Goal: Transaction & Acquisition: Obtain resource

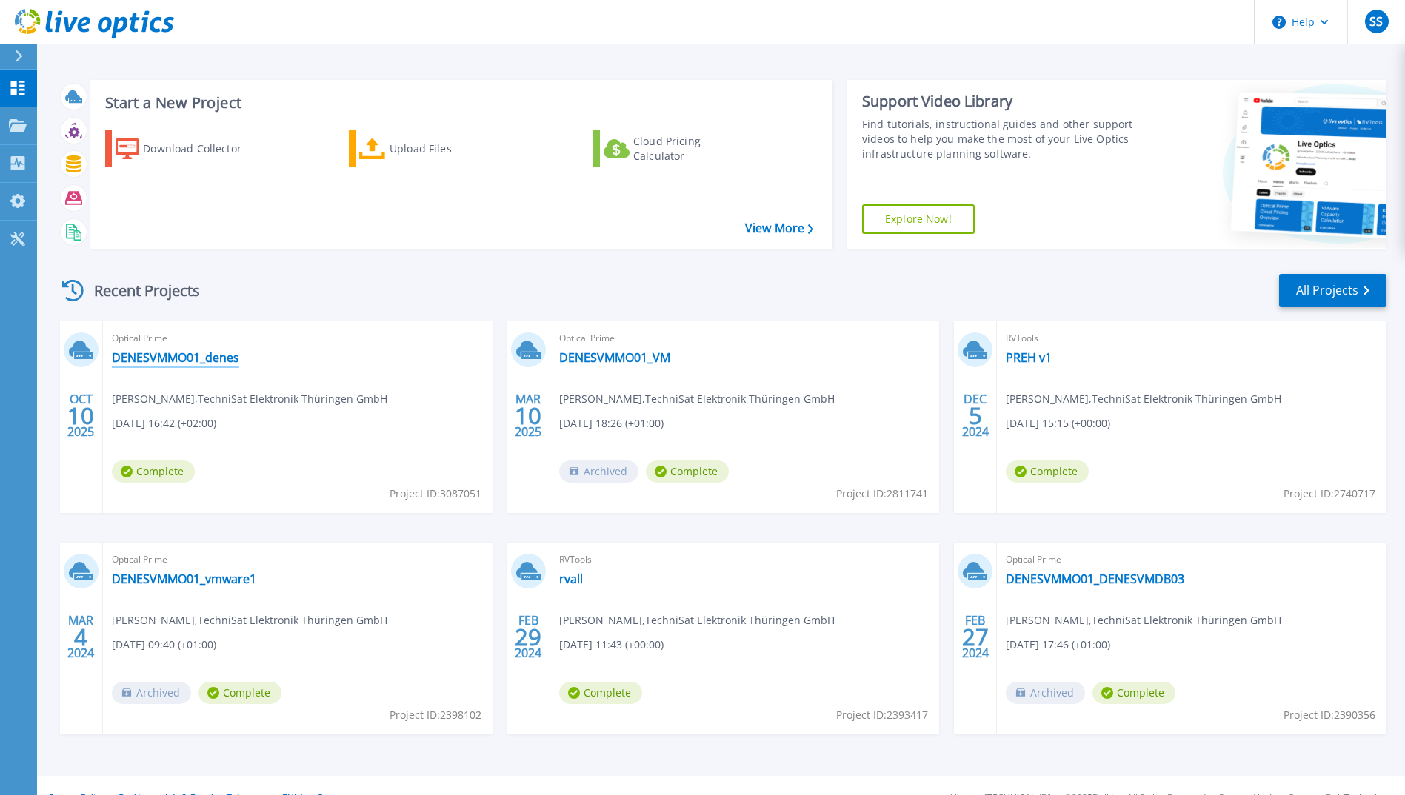
click at [152, 353] on link "DENESVMMO01_denes" at bounding box center [175, 357] width 127 height 15
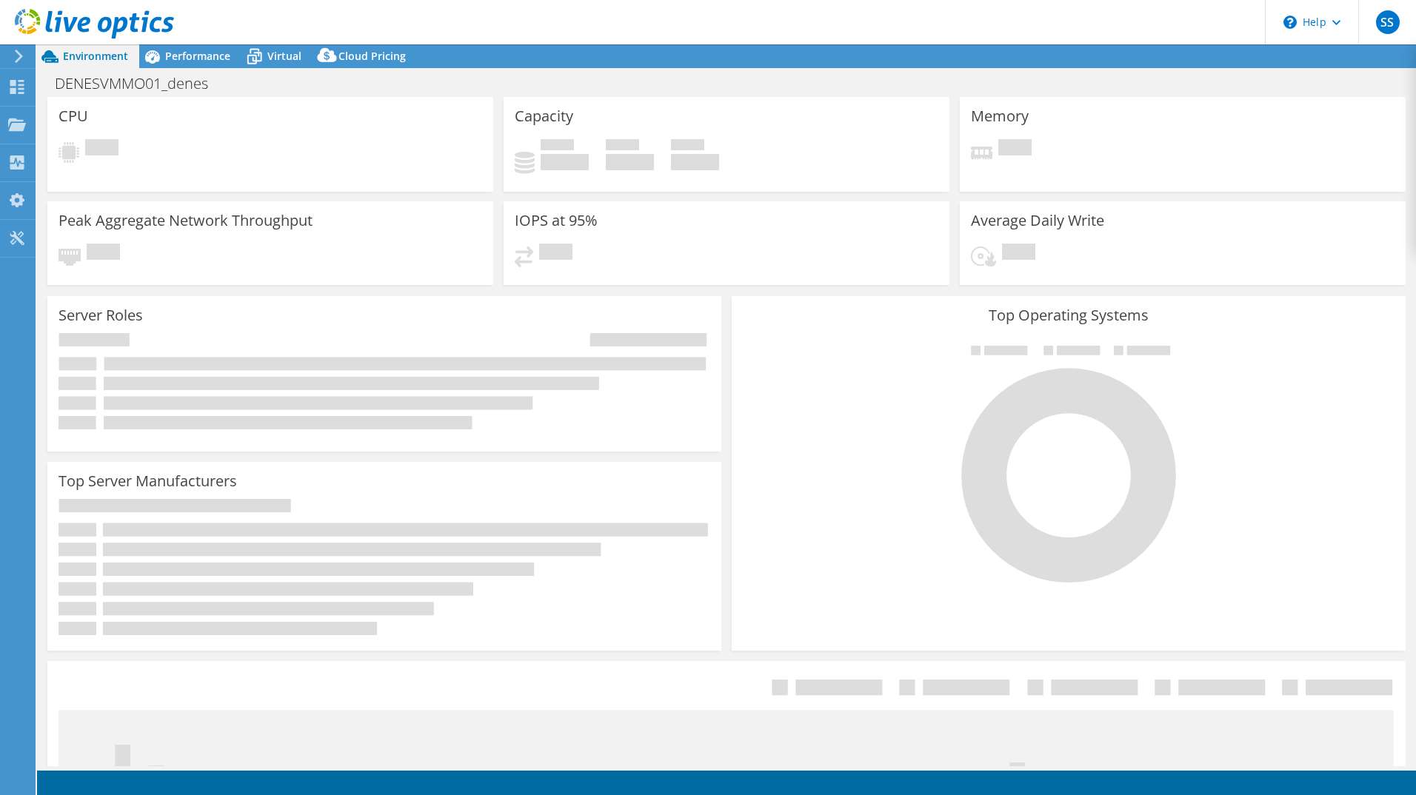
select select "USD"
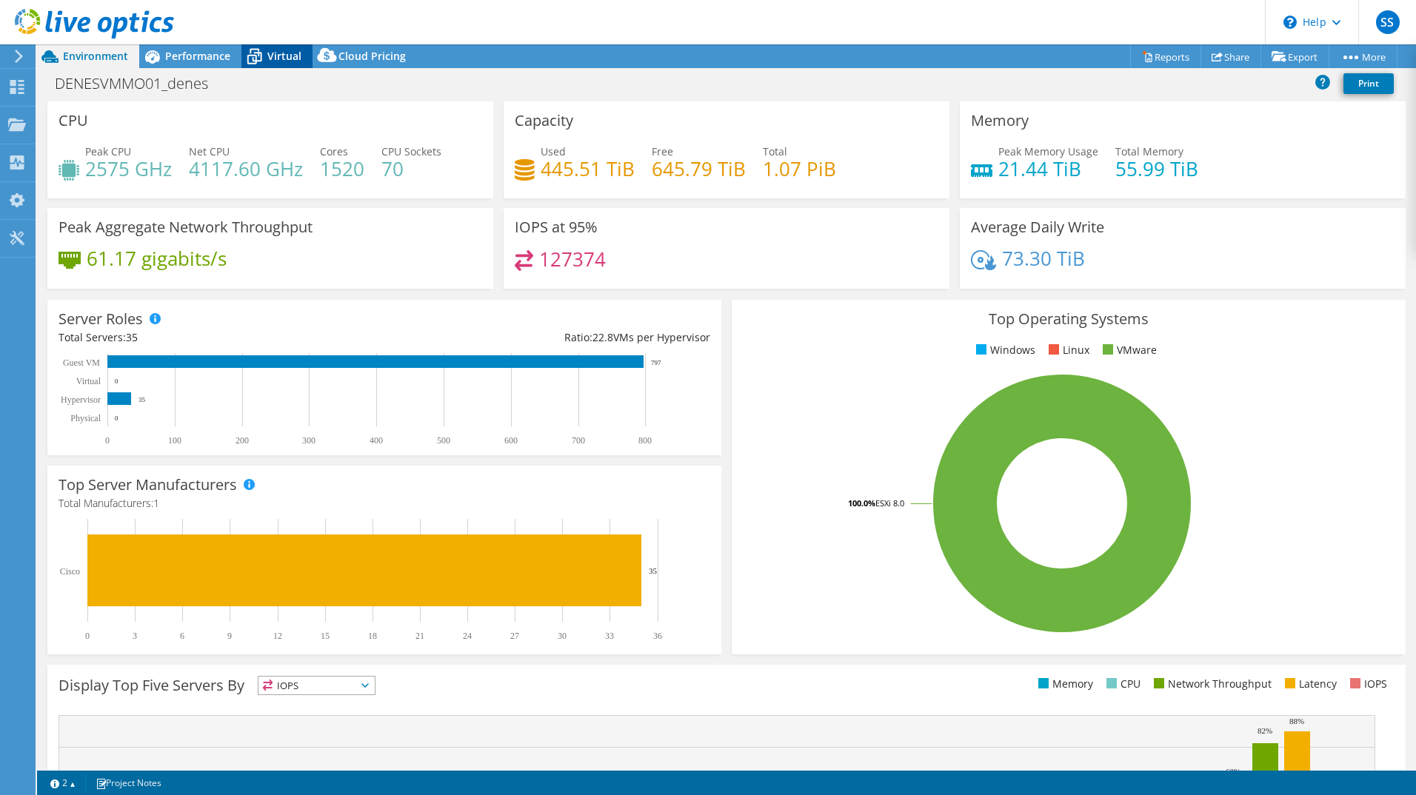
click at [277, 54] on span "Virtual" at bounding box center [284, 56] width 34 height 14
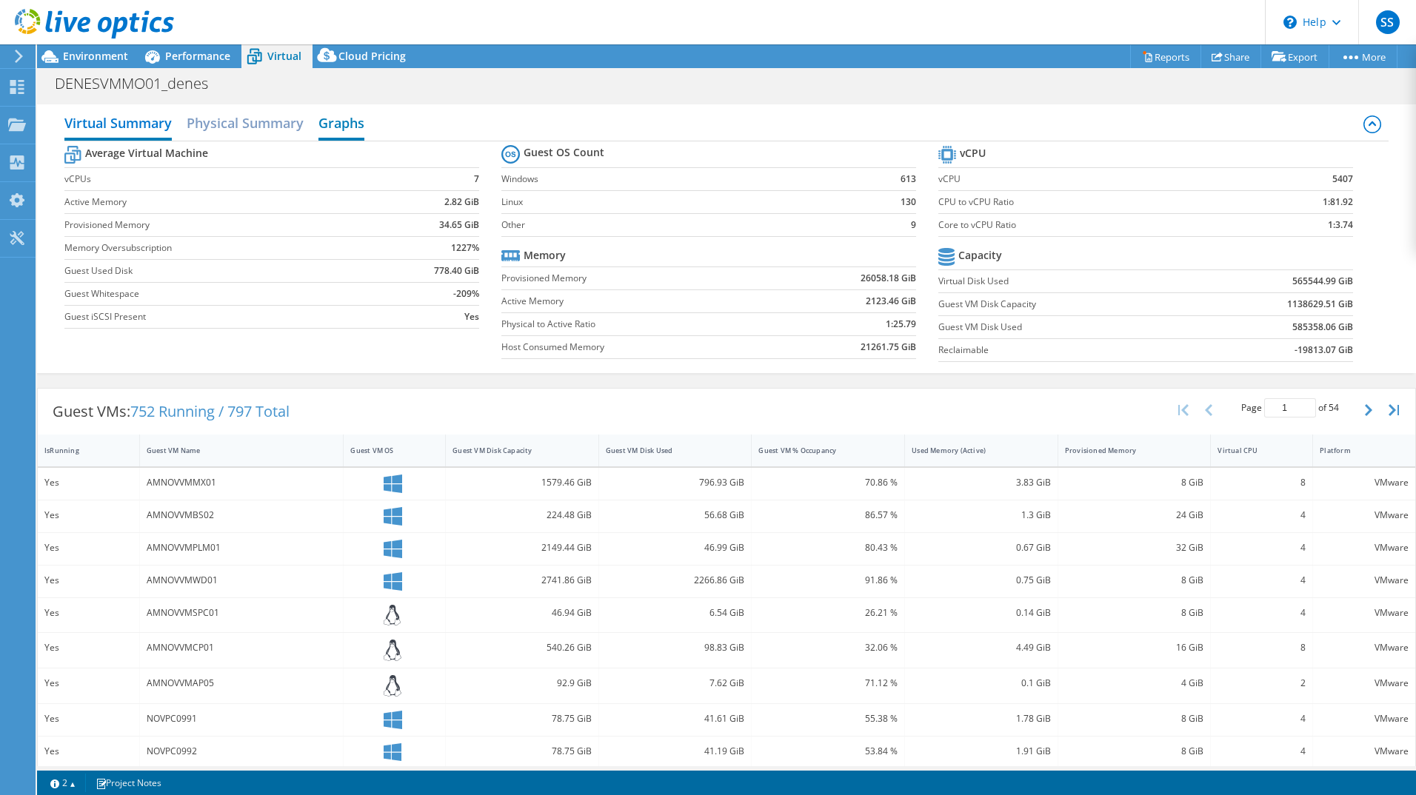
click at [331, 125] on h2 "Graphs" at bounding box center [341, 124] width 46 height 33
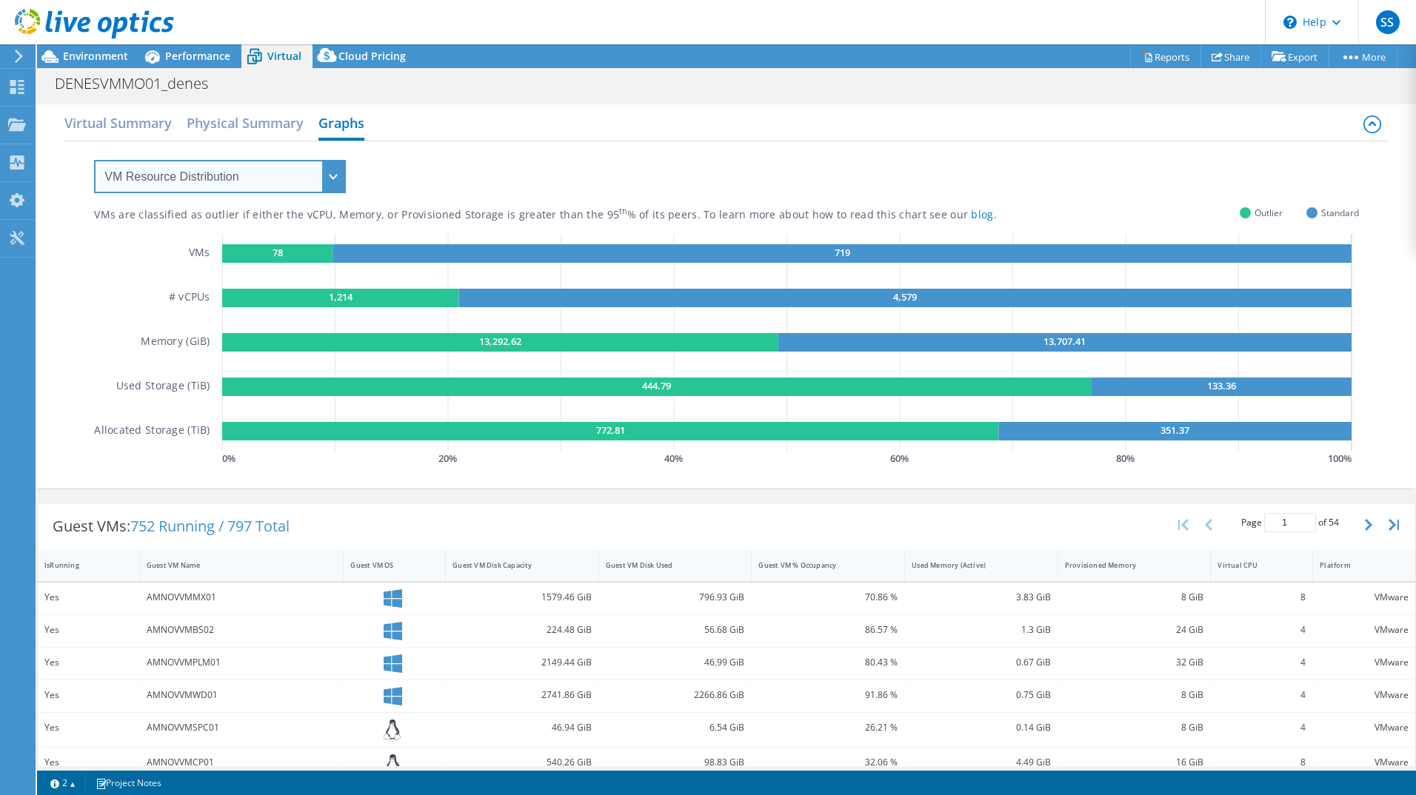
click at [265, 172] on select "VM Resource Distribution Provisioning Contrast Over Provisioning" at bounding box center [220, 176] width 252 height 33
click at [94, 160] on select "VM Resource Distribution Provisioning Contrast Over Provisioning" at bounding box center [220, 176] width 252 height 33
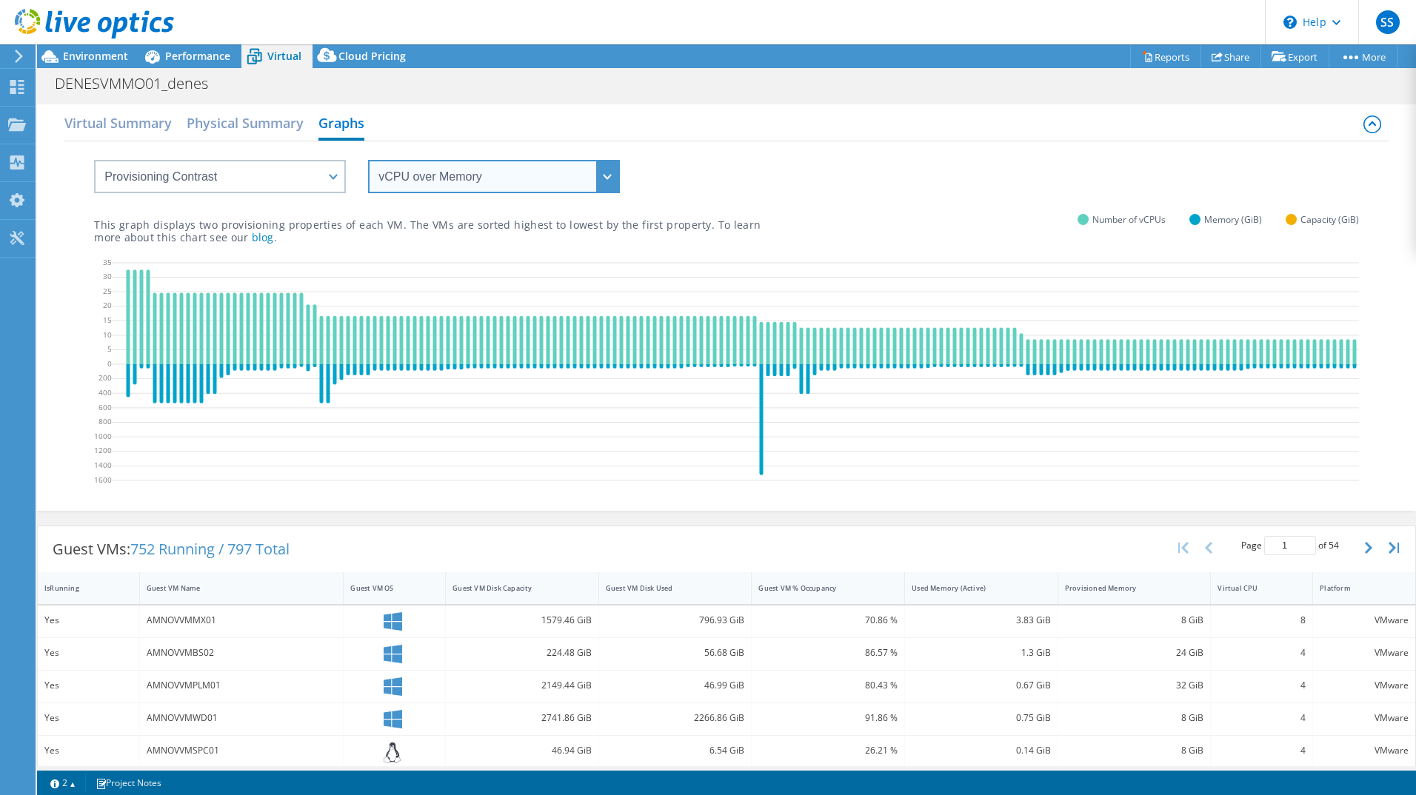
click at [429, 181] on select "vCPU over Memory vCPU over Capacity Memory over vCPU Memory over Capacity Capac…" at bounding box center [494, 176] width 252 height 33
click at [368, 160] on select "vCPU over Memory vCPU over Capacity Memory over vCPU Memory over Capacity Capac…" at bounding box center [494, 176] width 252 height 33
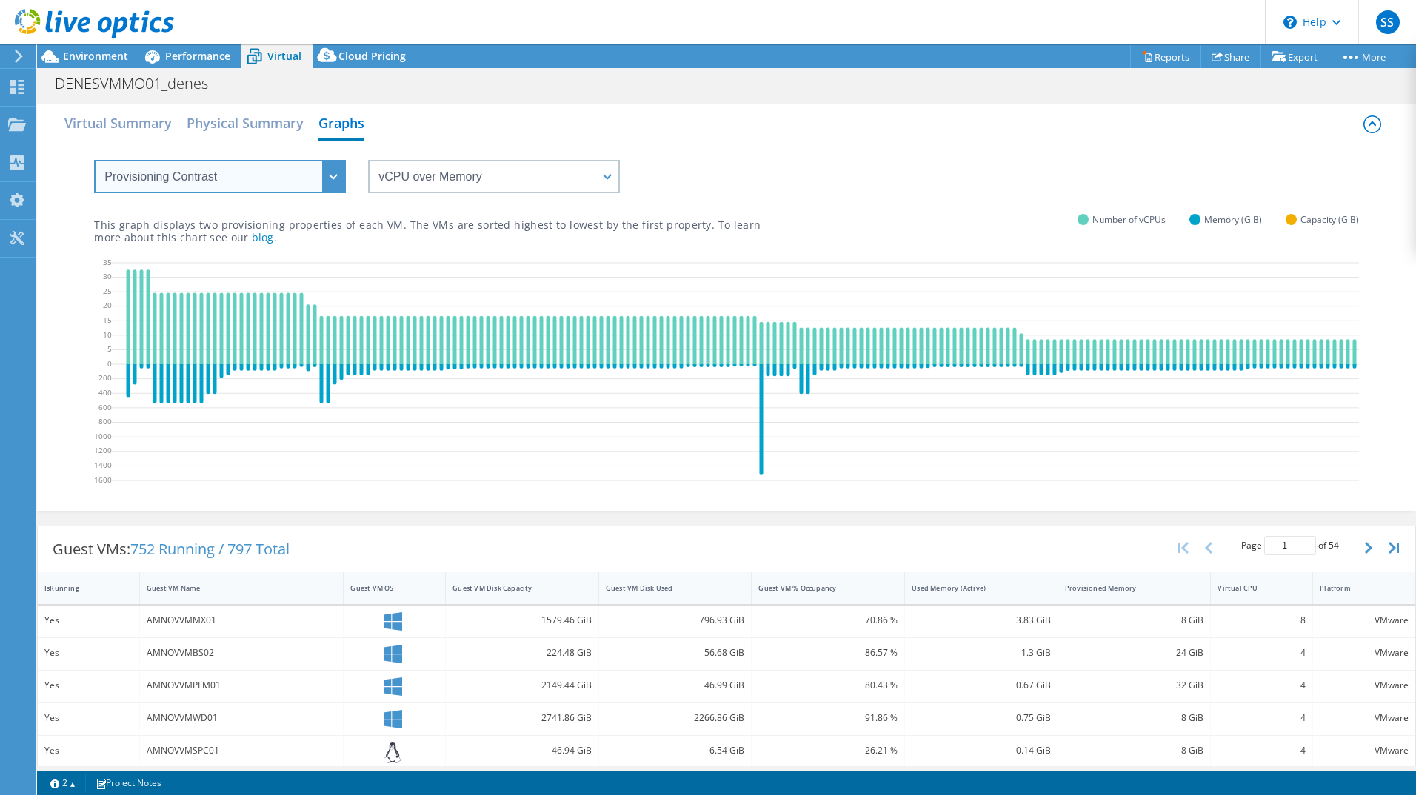
click at [257, 181] on select "VM Resource Distribution Provisioning Contrast Over Provisioning" at bounding box center [220, 176] width 252 height 33
select select "Over Provisioning"
click at [94, 160] on select "VM Resource Distribution Provisioning Contrast Over Provisioning" at bounding box center [220, 176] width 252 height 33
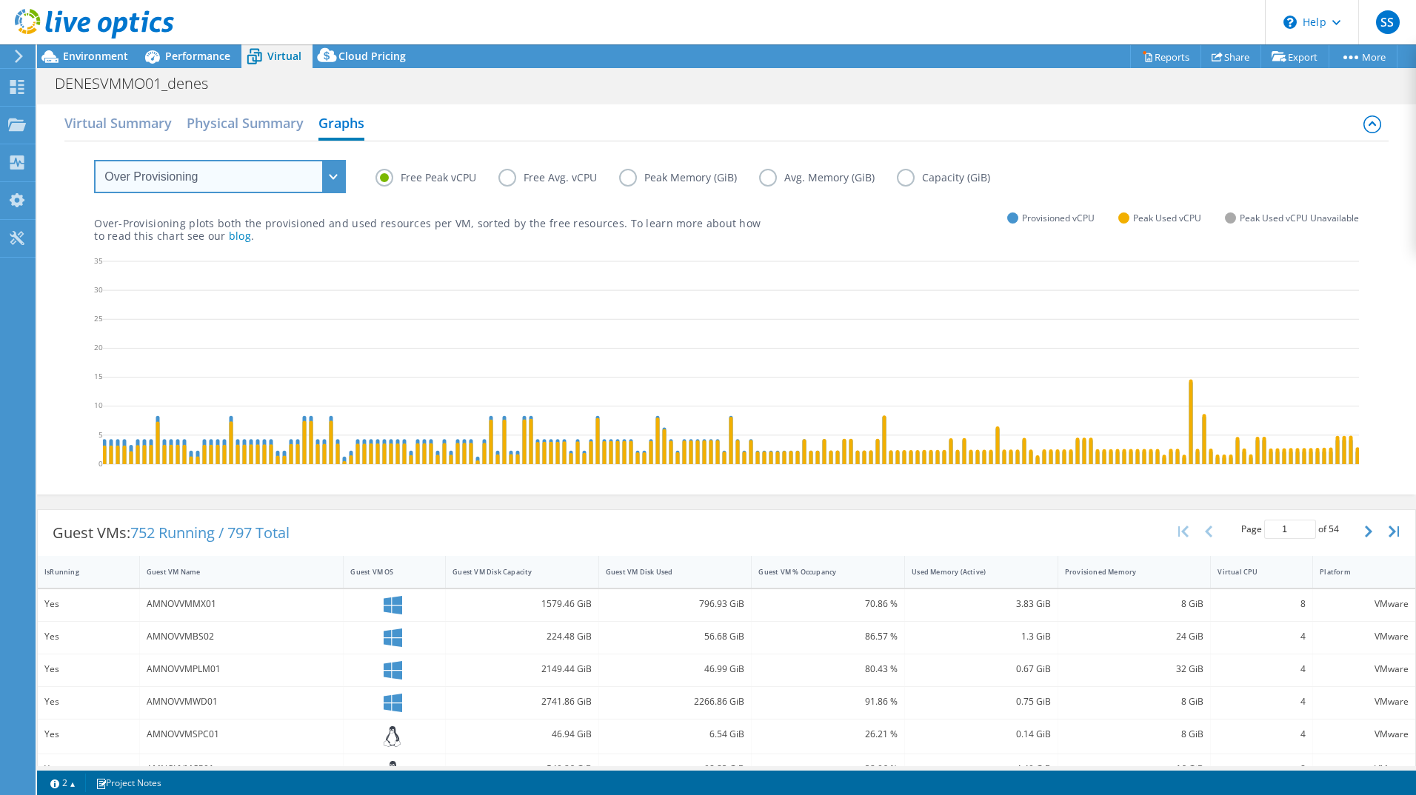
scroll to position [0, 4089]
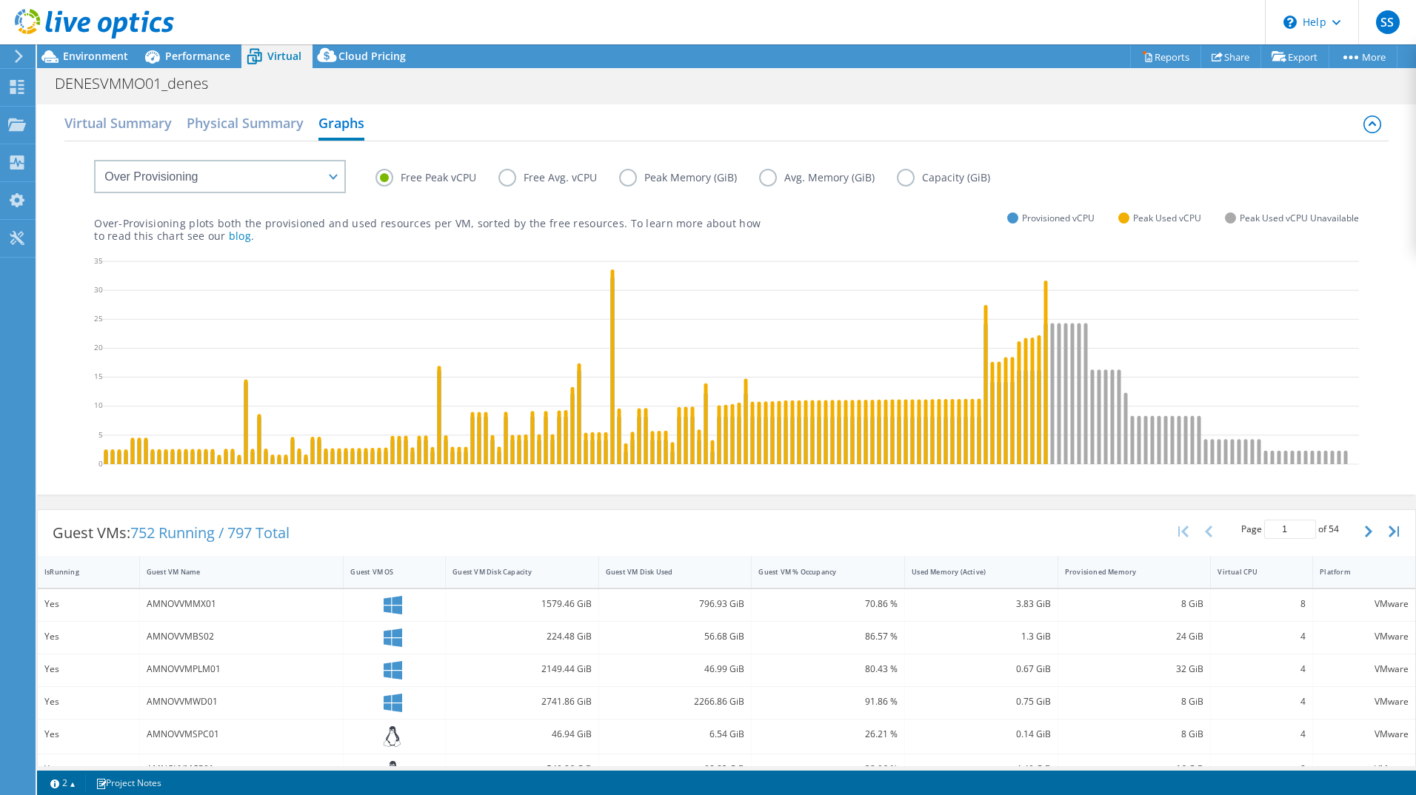
click at [503, 184] on label "Free Avg. vCPU" at bounding box center [558, 178] width 121 height 18
click at [0, 0] on input "Free Avg. vCPU" at bounding box center [0, 0] width 0 height 0
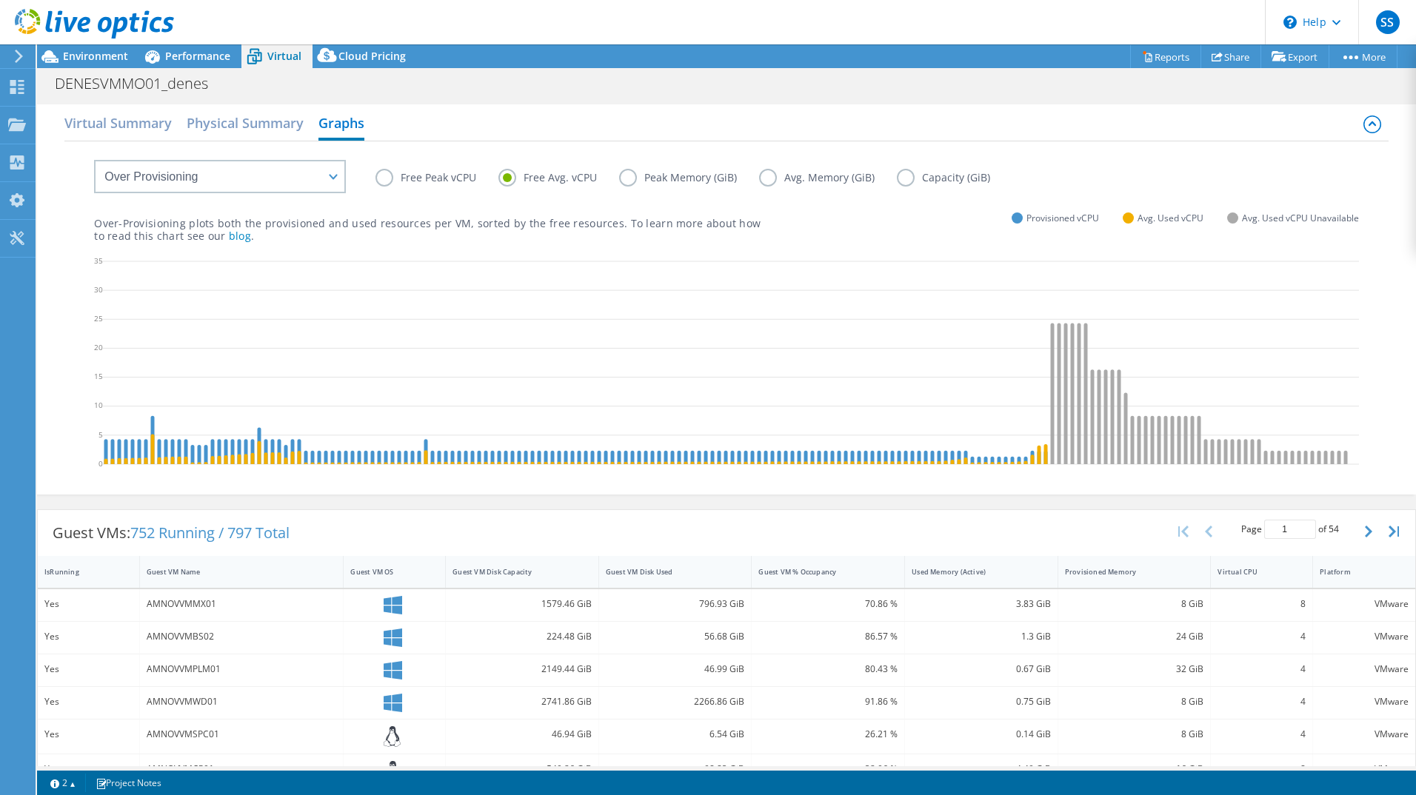
drag, startPoint x: 418, startPoint y: 497, endPoint x: 512, endPoint y: 506, distance: 93.7
click at [512, 502] on div "Virtual Summary Physical Summary Graphs VM Resource Distribution Provisioning C…" at bounding box center [726, 299] width 1379 height 405
drag, startPoint x: 499, startPoint y: 515, endPoint x: 655, endPoint y: 515, distance: 156.2
click at [655, 515] on div "Guest VMs: 752 Running / 797 Total Page 1 of 54 5 rows 10 rows 20 rows 25 rows …" at bounding box center [726, 798] width 1379 height 592
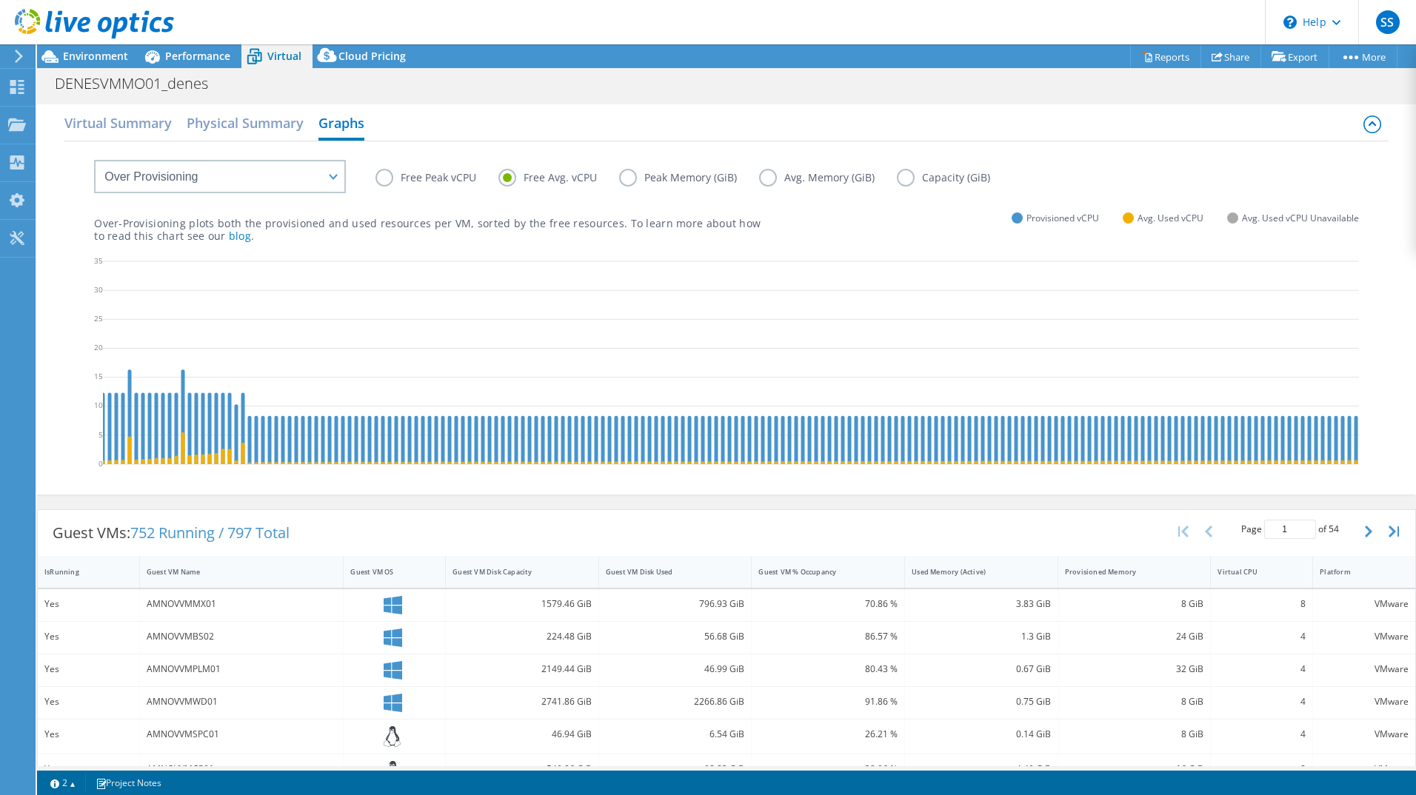
scroll to position [0, 0]
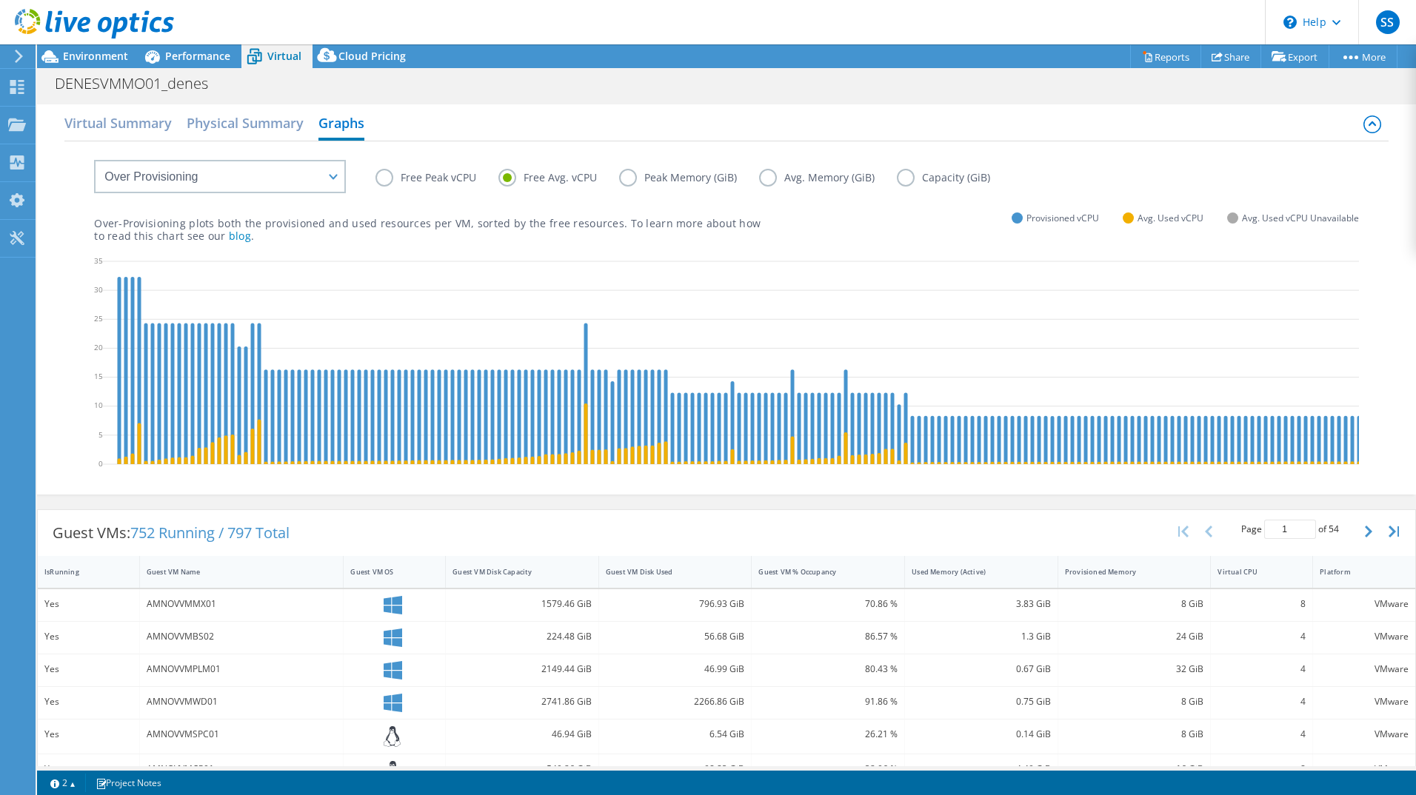
click at [672, 179] on label "Peak Memory (GiB)" at bounding box center [689, 178] width 140 height 18
click at [0, 0] on input "Peak Memory (GiB)" at bounding box center [0, 0] width 0 height 0
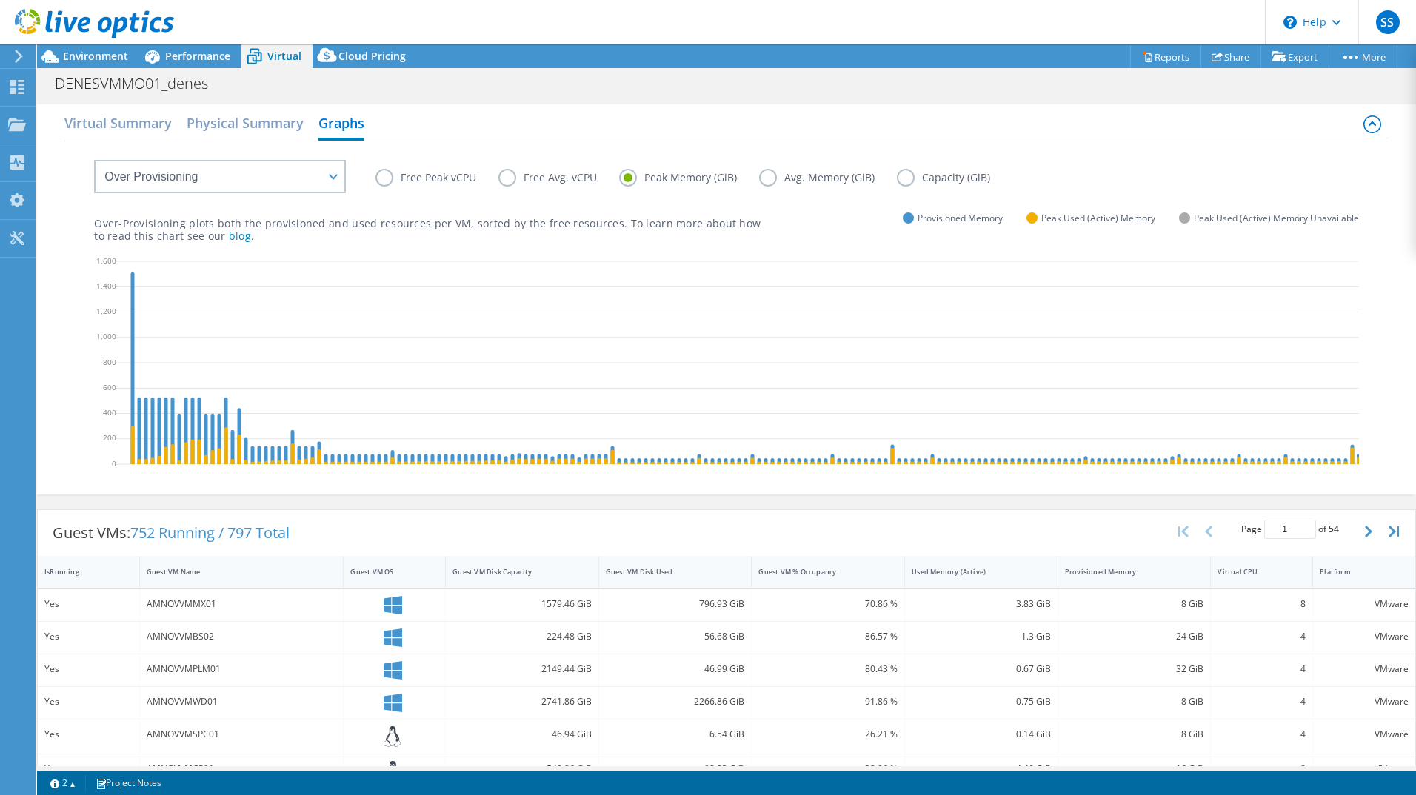
click at [558, 178] on label "Free Avg. vCPU" at bounding box center [558, 178] width 121 height 18
click at [0, 0] on input "Free Avg. vCPU" at bounding box center [0, 0] width 0 height 0
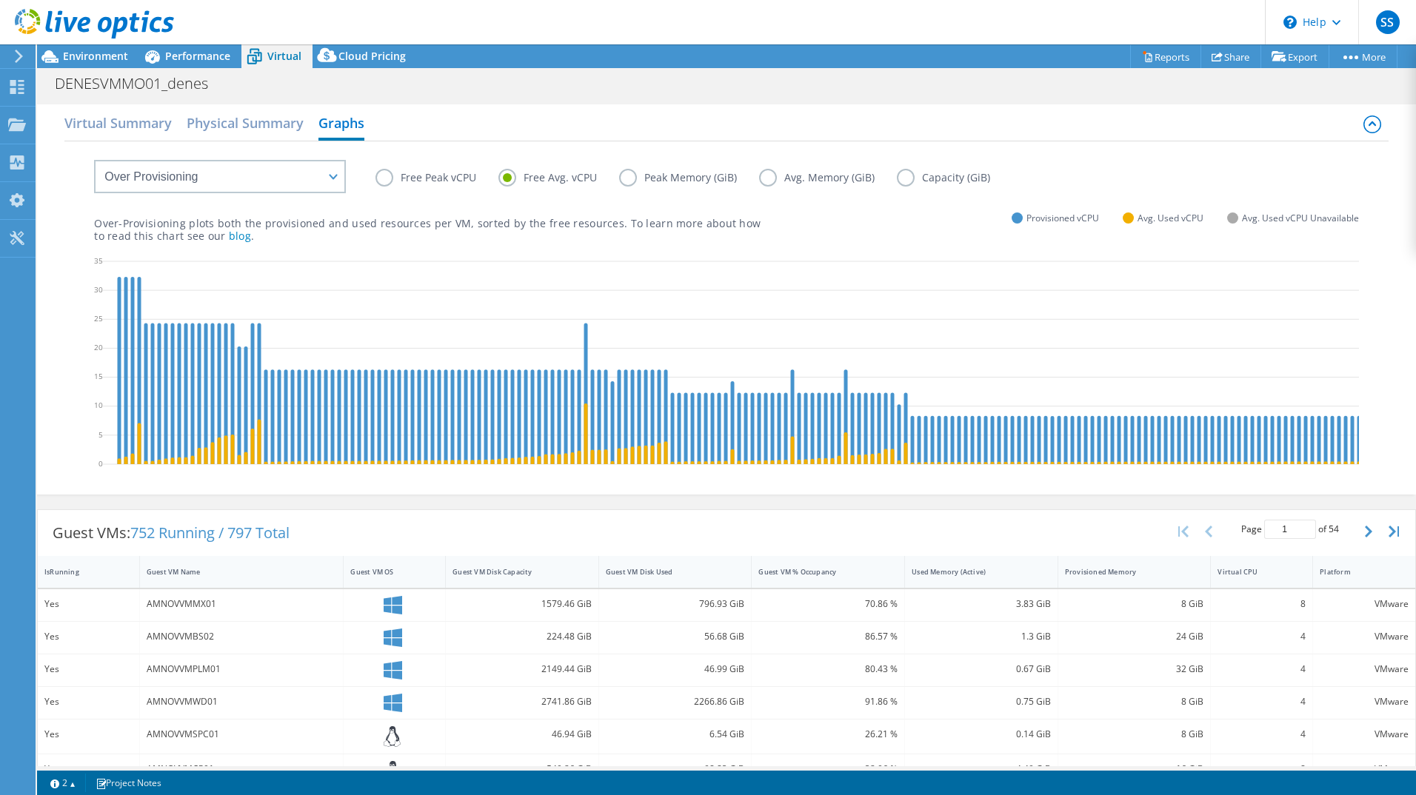
click at [406, 175] on label "Free Peak vCPU" at bounding box center [436, 178] width 123 height 18
click at [0, 0] on input "Free Peak vCPU" at bounding box center [0, 0] width 0 height 0
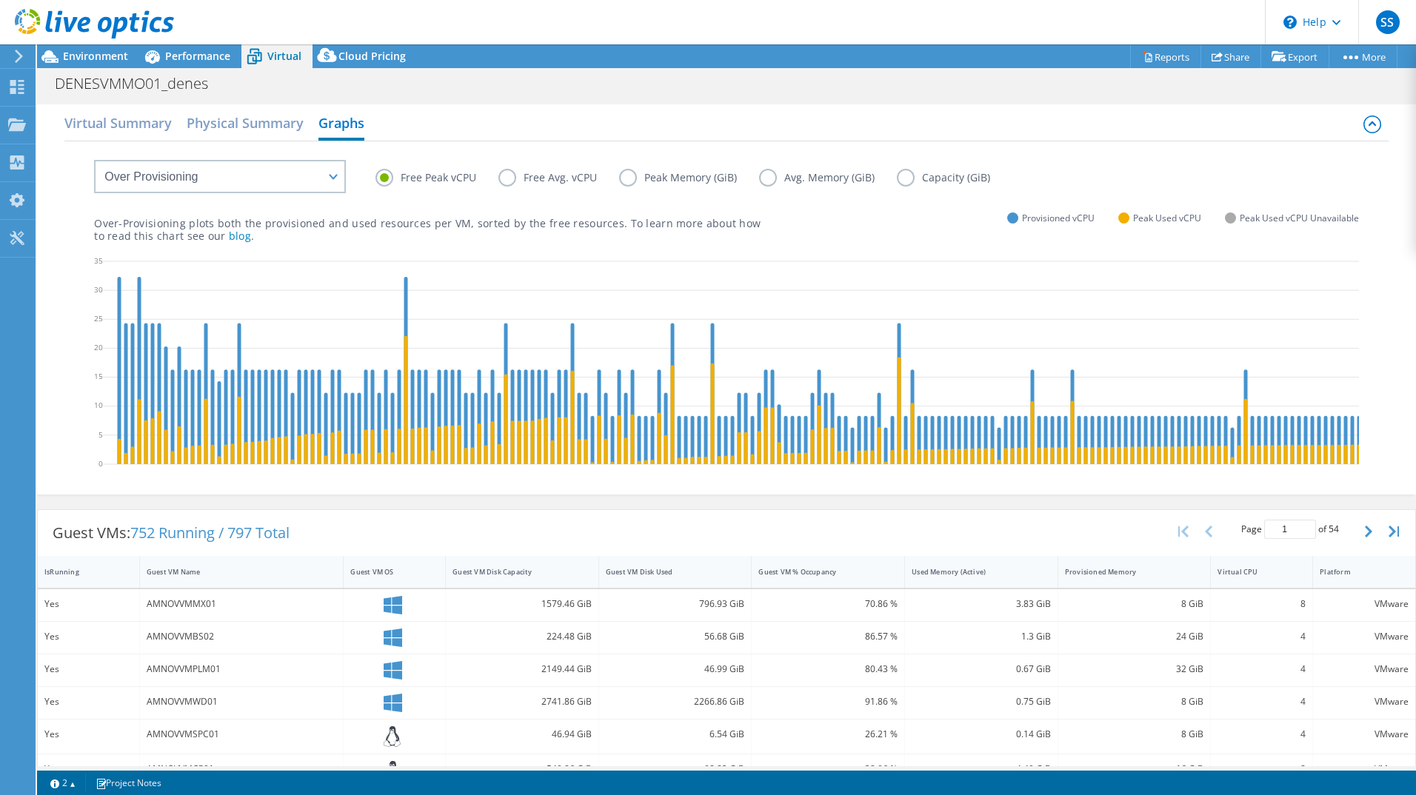
click at [509, 183] on label "Free Avg. vCPU" at bounding box center [558, 178] width 121 height 18
click at [0, 0] on input "Free Avg. vCPU" at bounding box center [0, 0] width 0 height 0
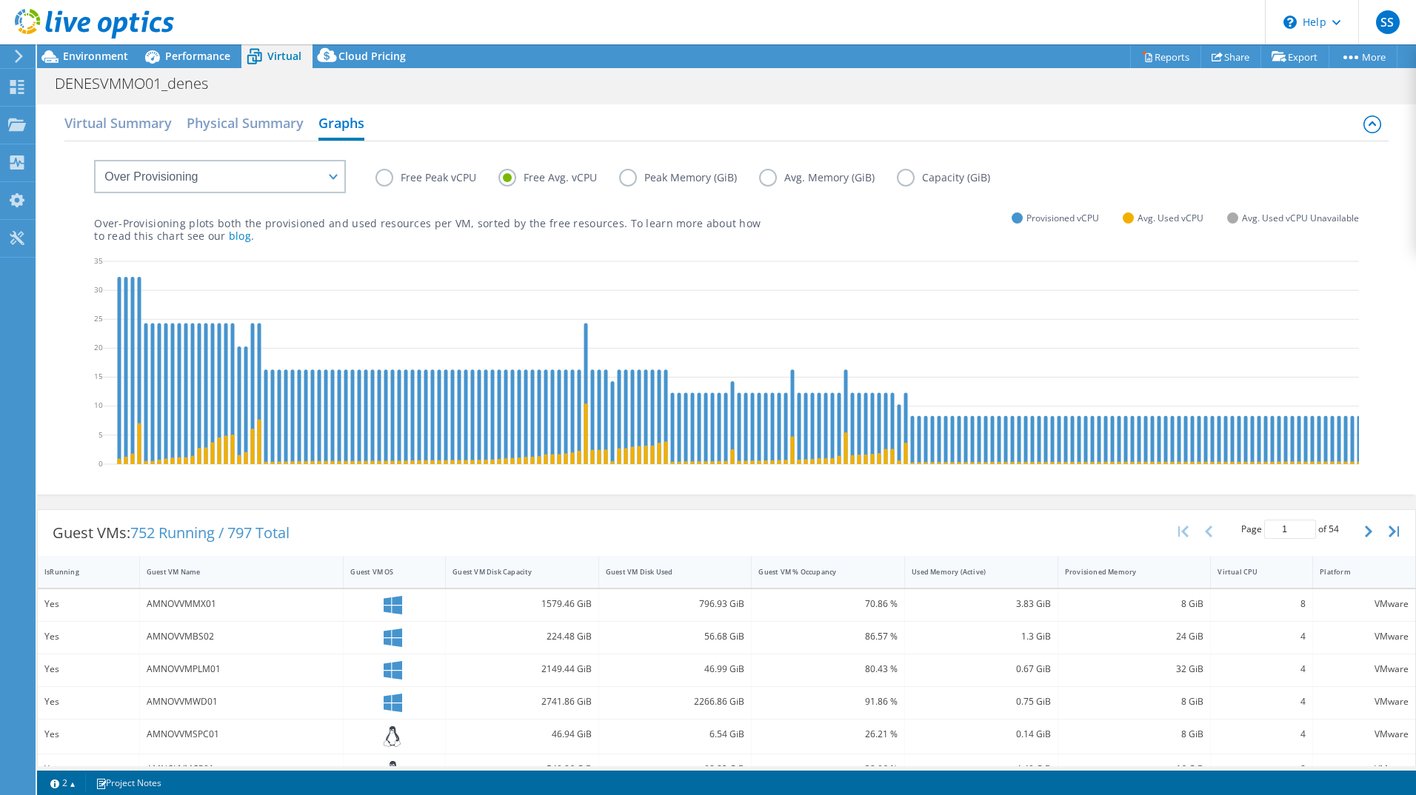
click at [410, 186] on label "Free Peak vCPU" at bounding box center [436, 178] width 123 height 18
click at [0, 0] on input "Free Peak vCPU" at bounding box center [0, 0] width 0 height 0
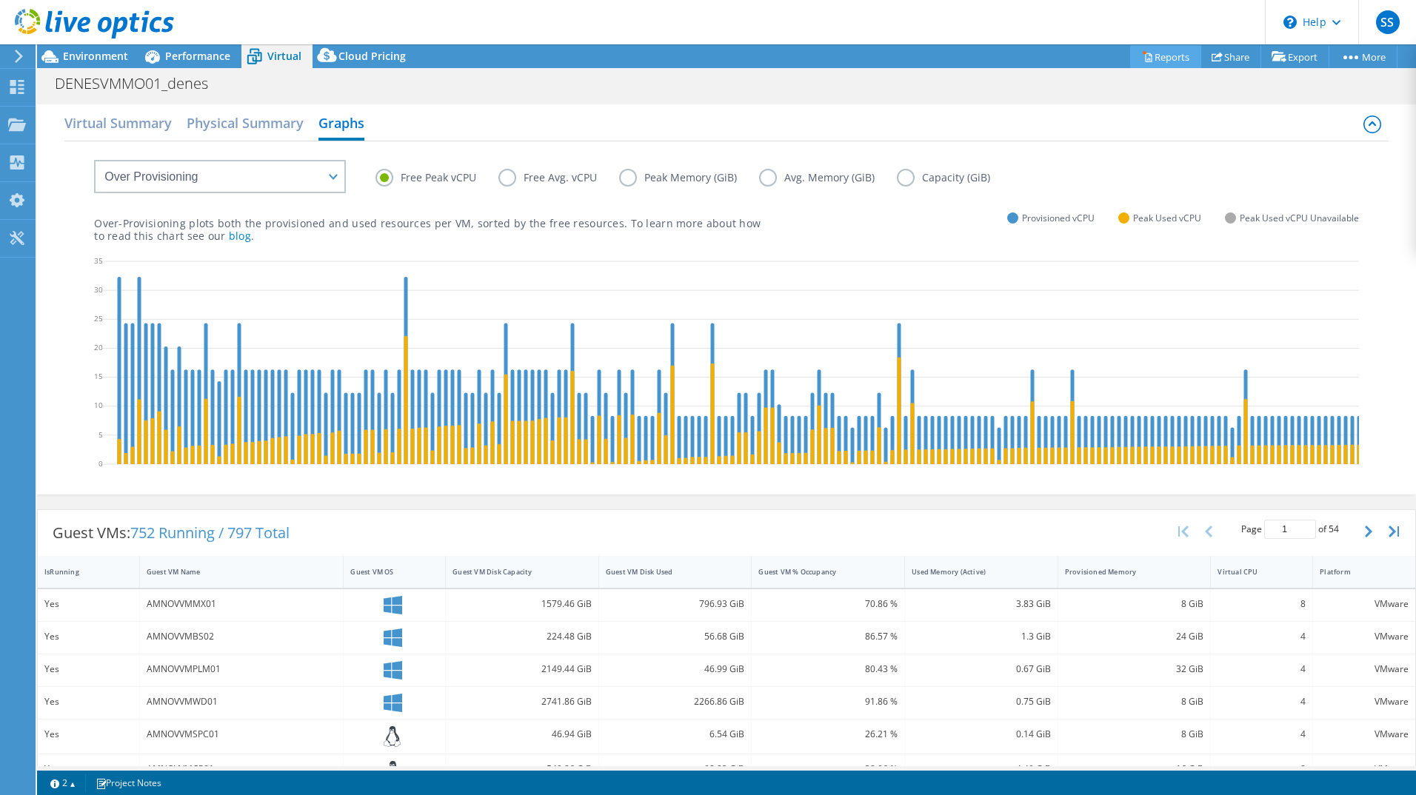
click at [1154, 56] on link "Reports" at bounding box center [1165, 56] width 71 height 23
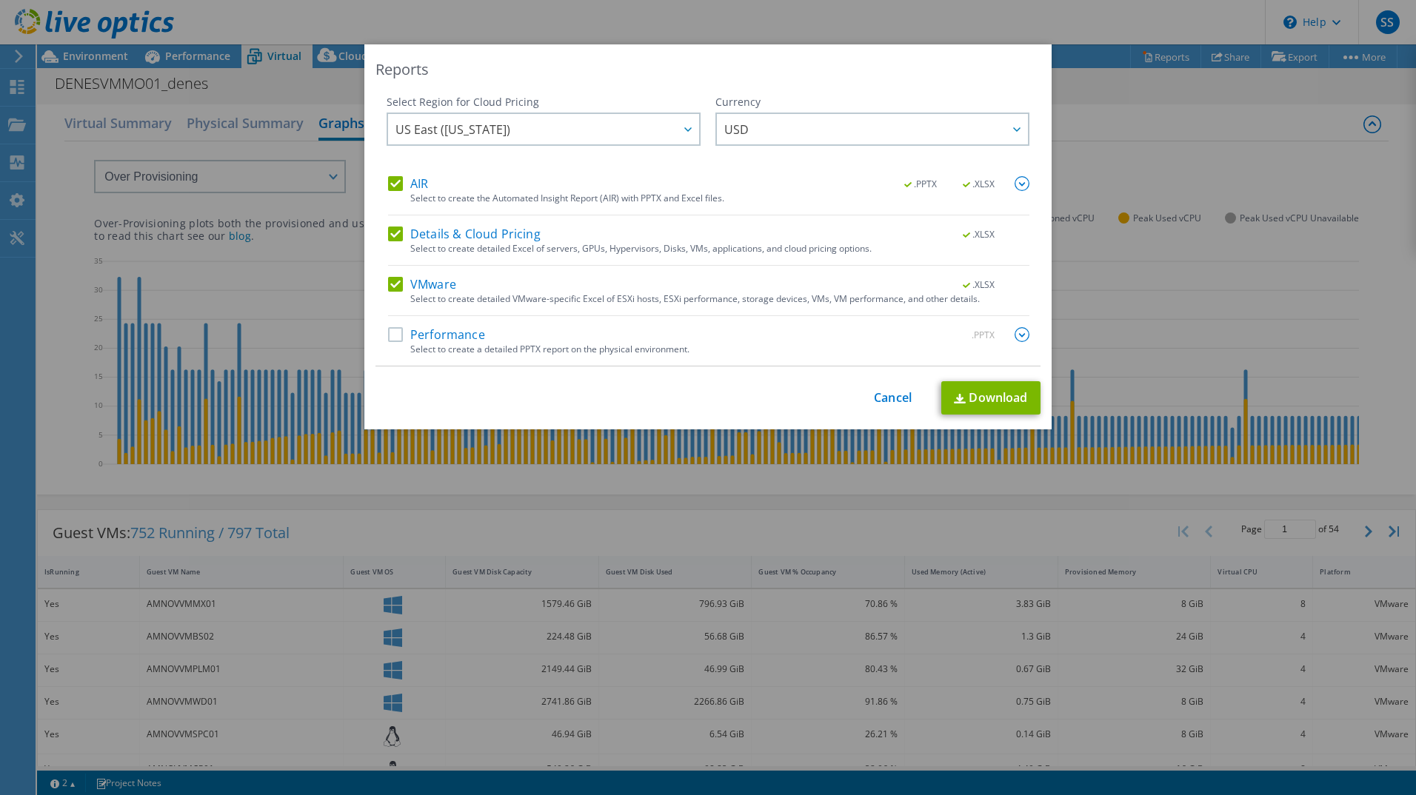
click at [392, 341] on label "Performance" at bounding box center [436, 334] width 97 height 15
click at [0, 0] on input "Performance" at bounding box center [0, 0] width 0 height 0
click at [776, 117] on span "USD" at bounding box center [876, 129] width 304 height 30
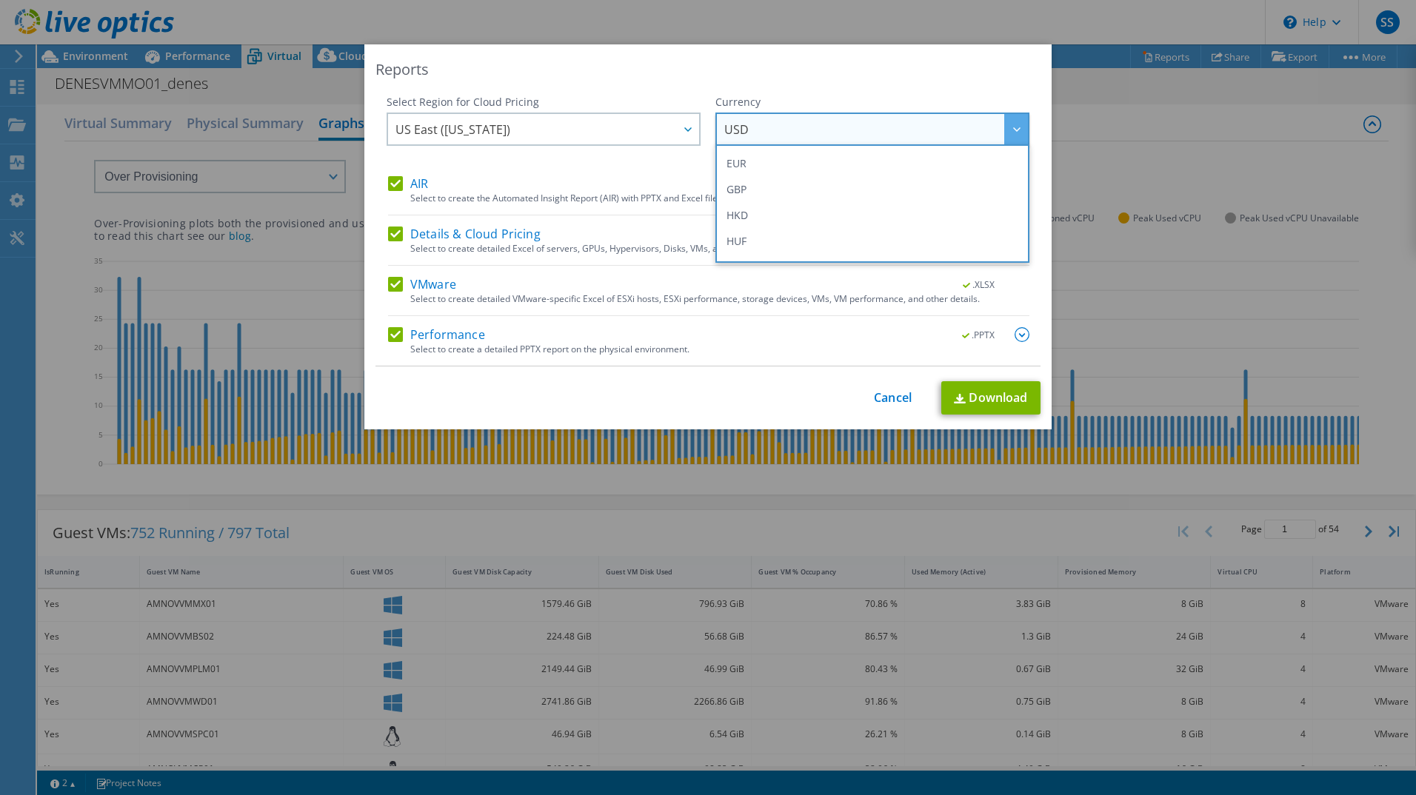
scroll to position [204, 0]
click at [772, 171] on li "EUR" at bounding box center [872, 165] width 307 height 26
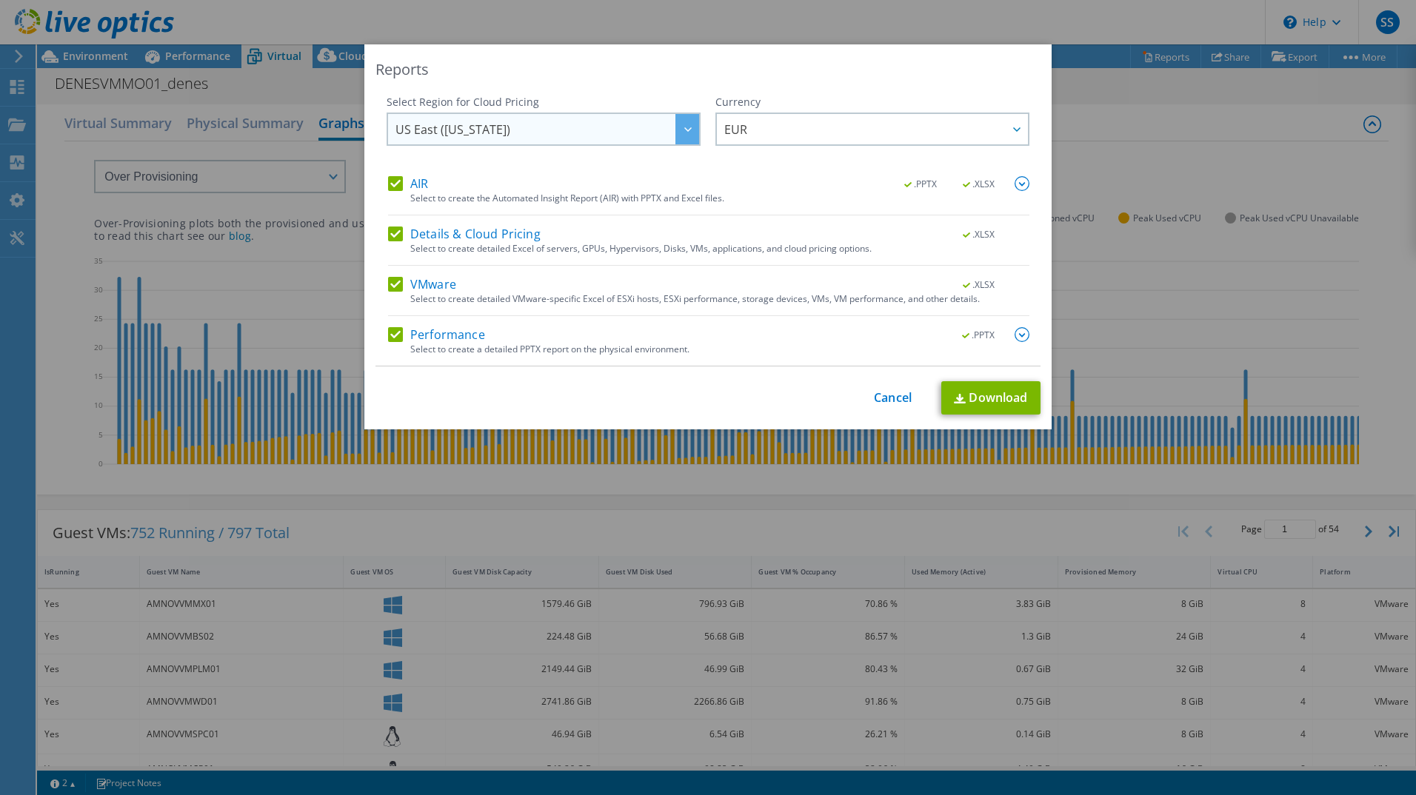
click at [586, 135] on span "US East ([US_STATE])" at bounding box center [547, 129] width 304 height 30
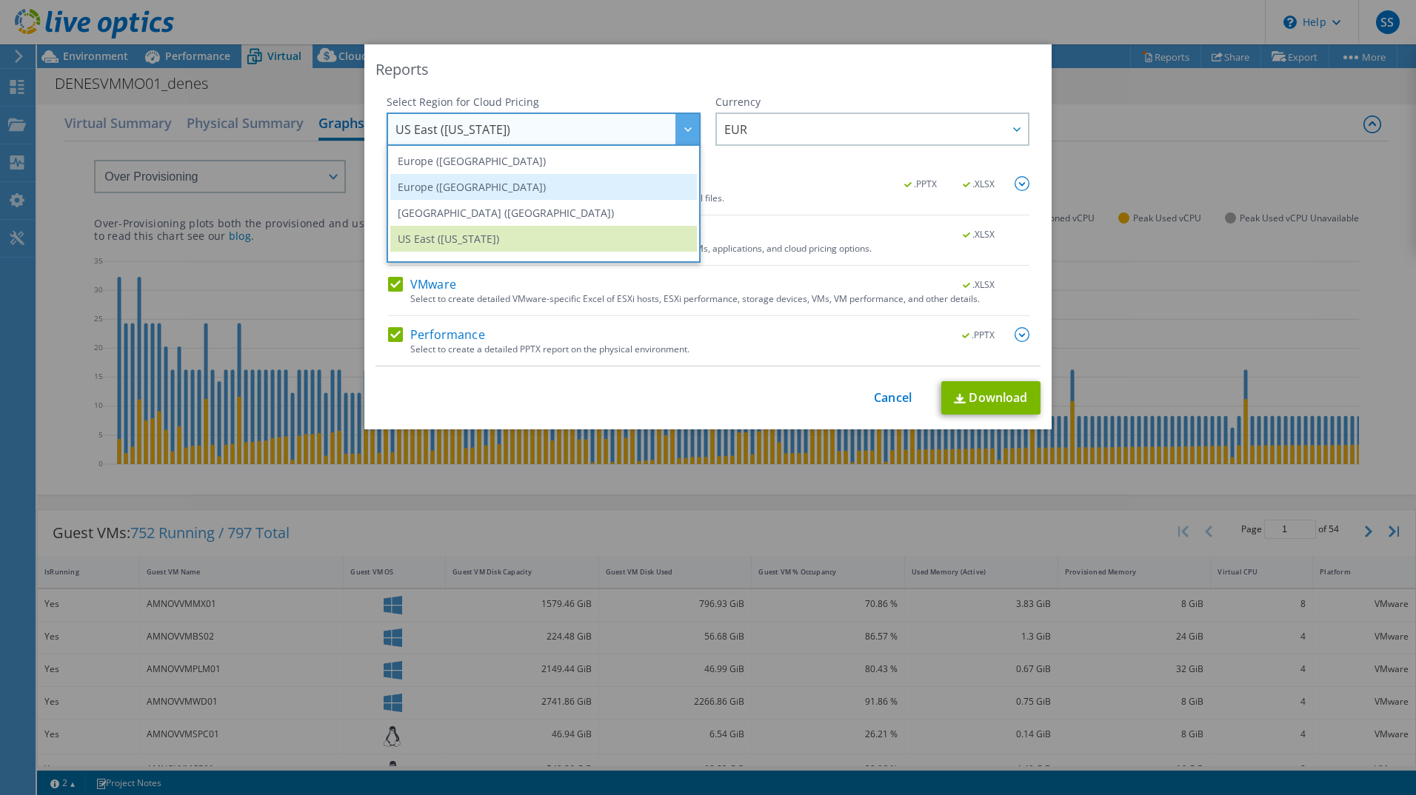
scroll to position [163, 0]
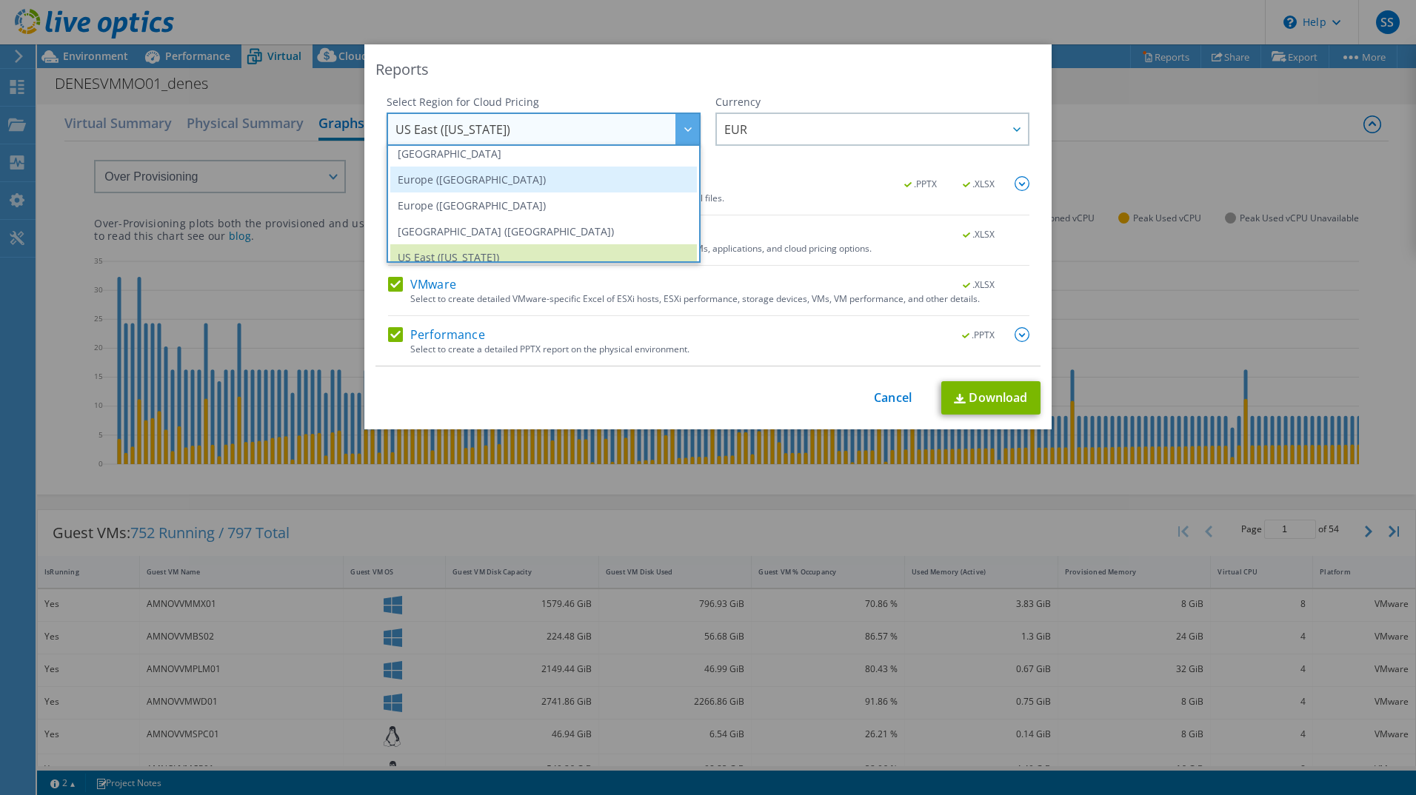
click at [514, 186] on li "Europe ([GEOGRAPHIC_DATA])" at bounding box center [543, 180] width 307 height 26
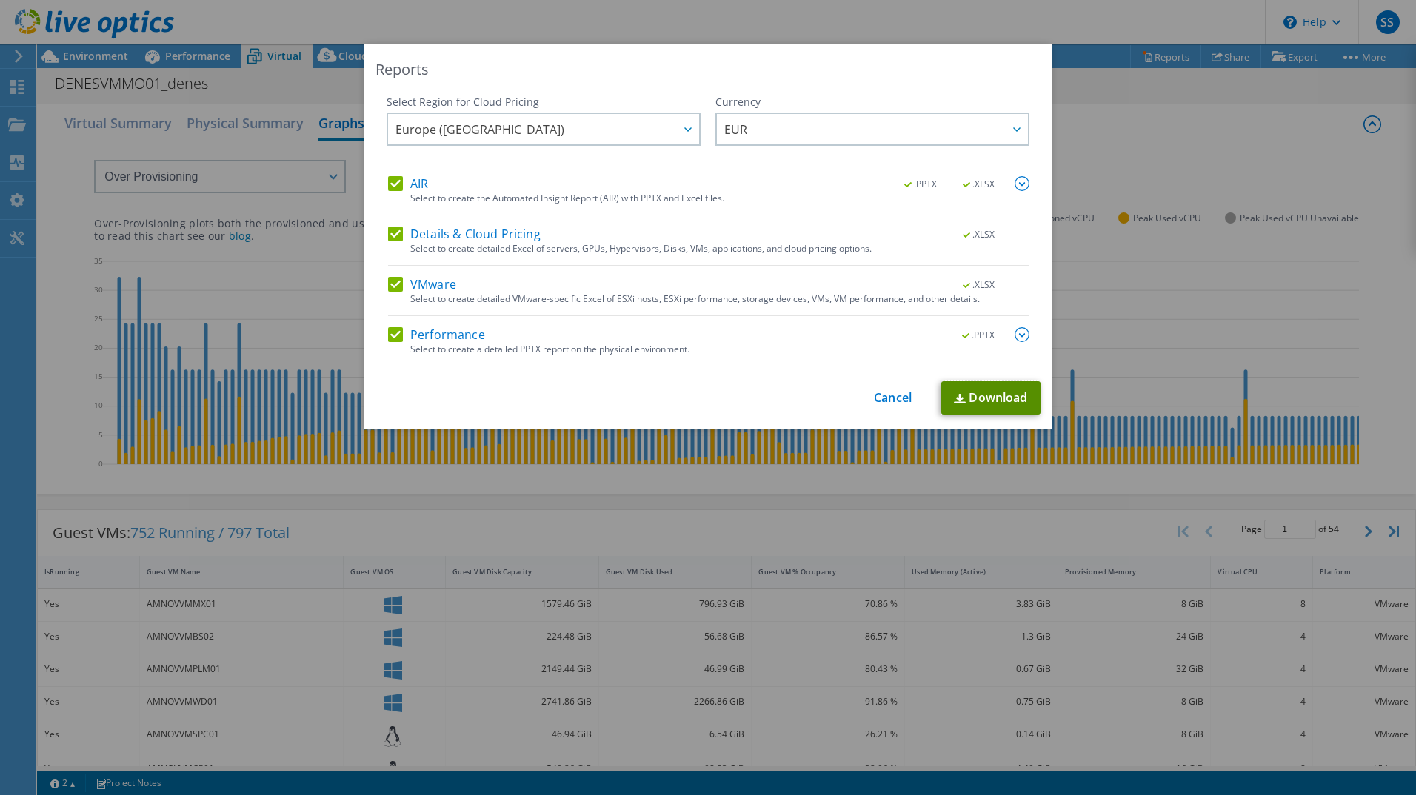
click at [983, 404] on link "Download" at bounding box center [990, 397] width 99 height 33
click at [899, 396] on link "Cancel" at bounding box center [893, 398] width 38 height 14
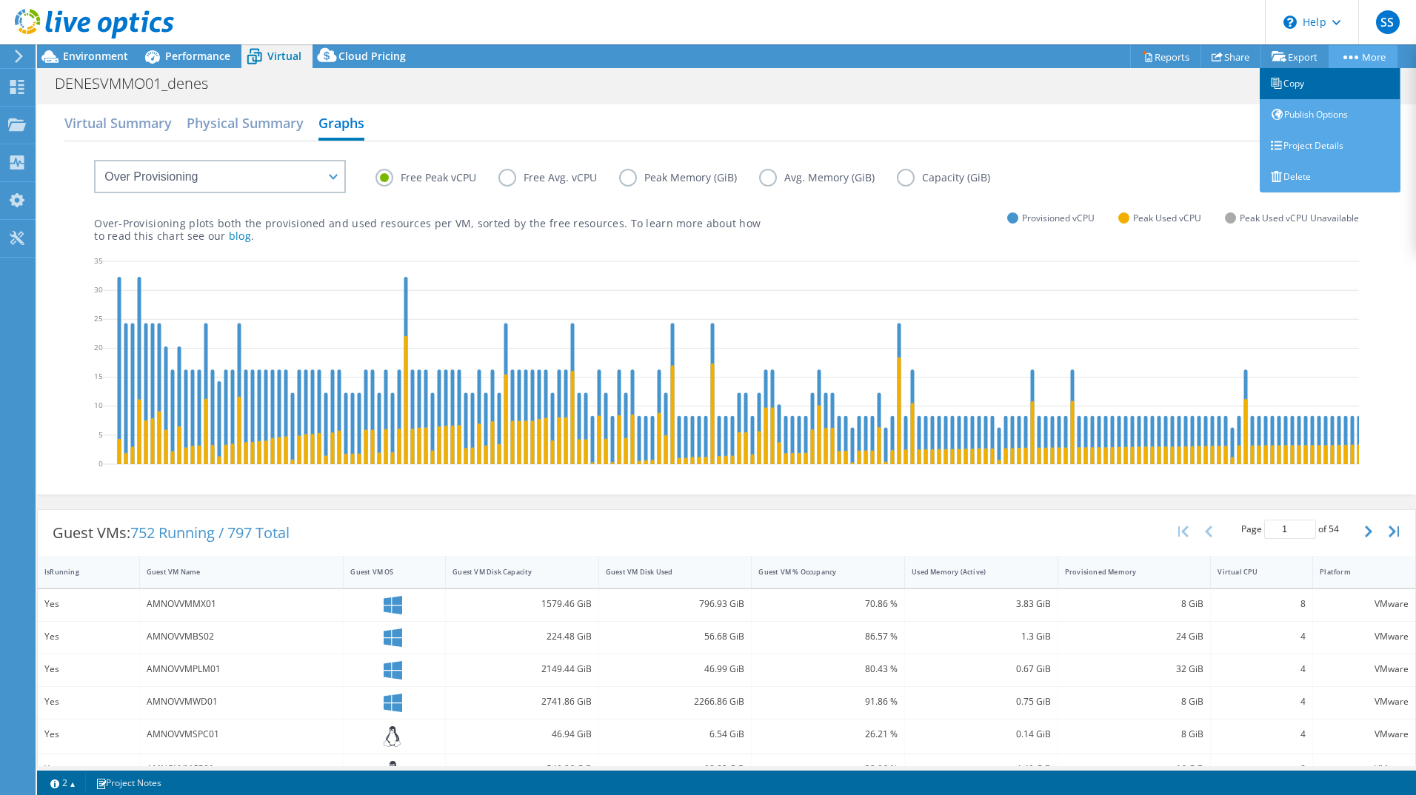
click at [1311, 82] on link "Copy" at bounding box center [1329, 83] width 141 height 31
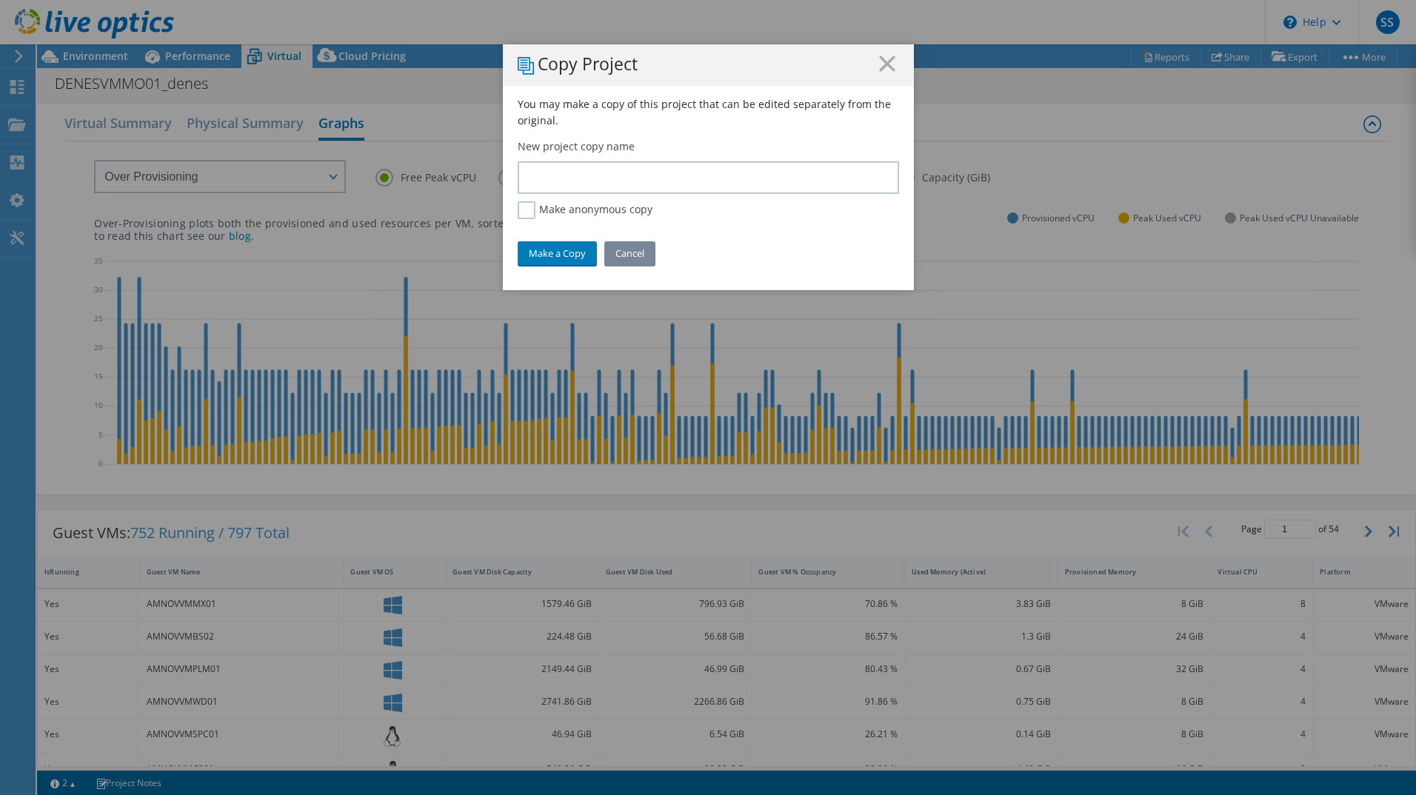
click at [631, 260] on link "Cancel" at bounding box center [629, 253] width 51 height 24
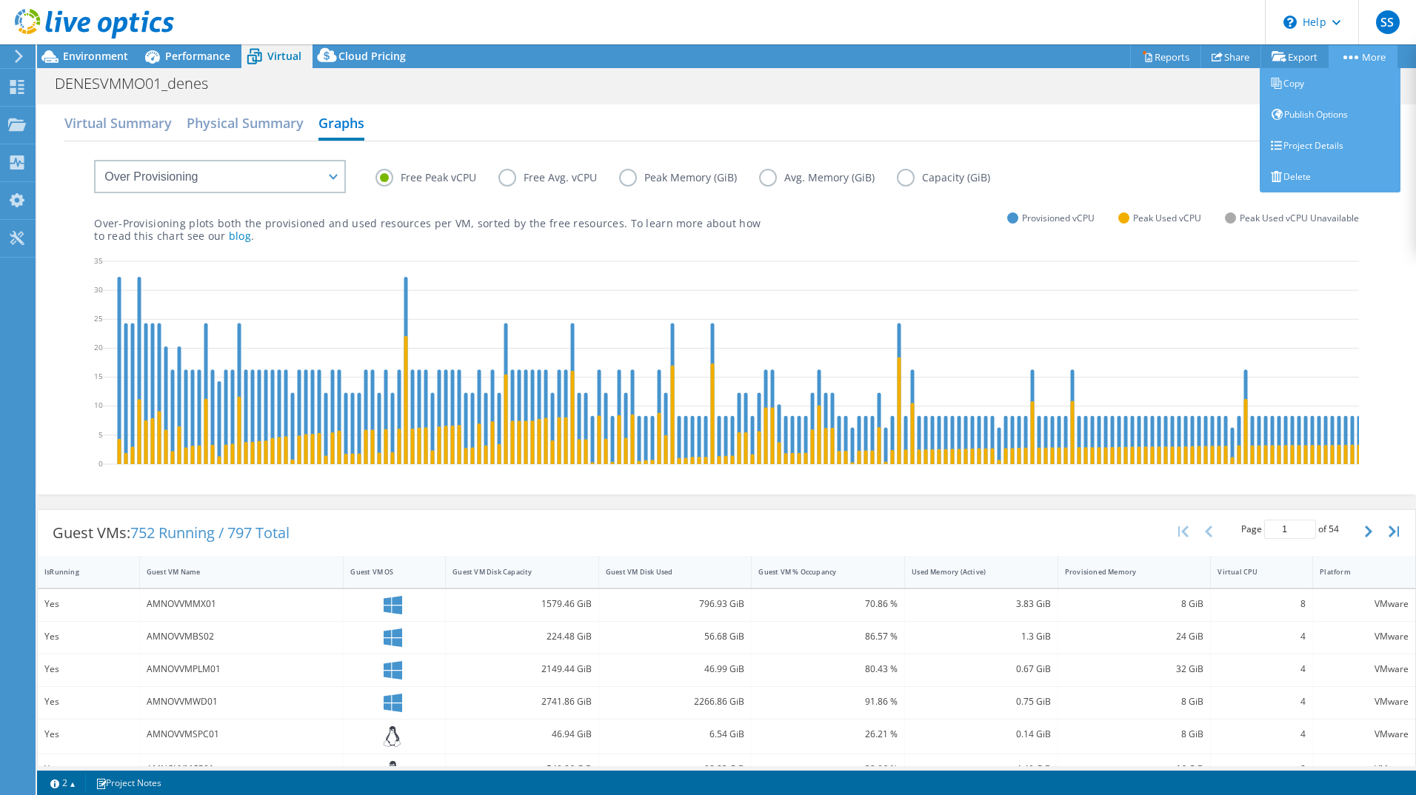
click at [1370, 58] on link "More" at bounding box center [1362, 56] width 69 height 23
click at [1311, 157] on link "Project Details" at bounding box center [1329, 145] width 141 height 31
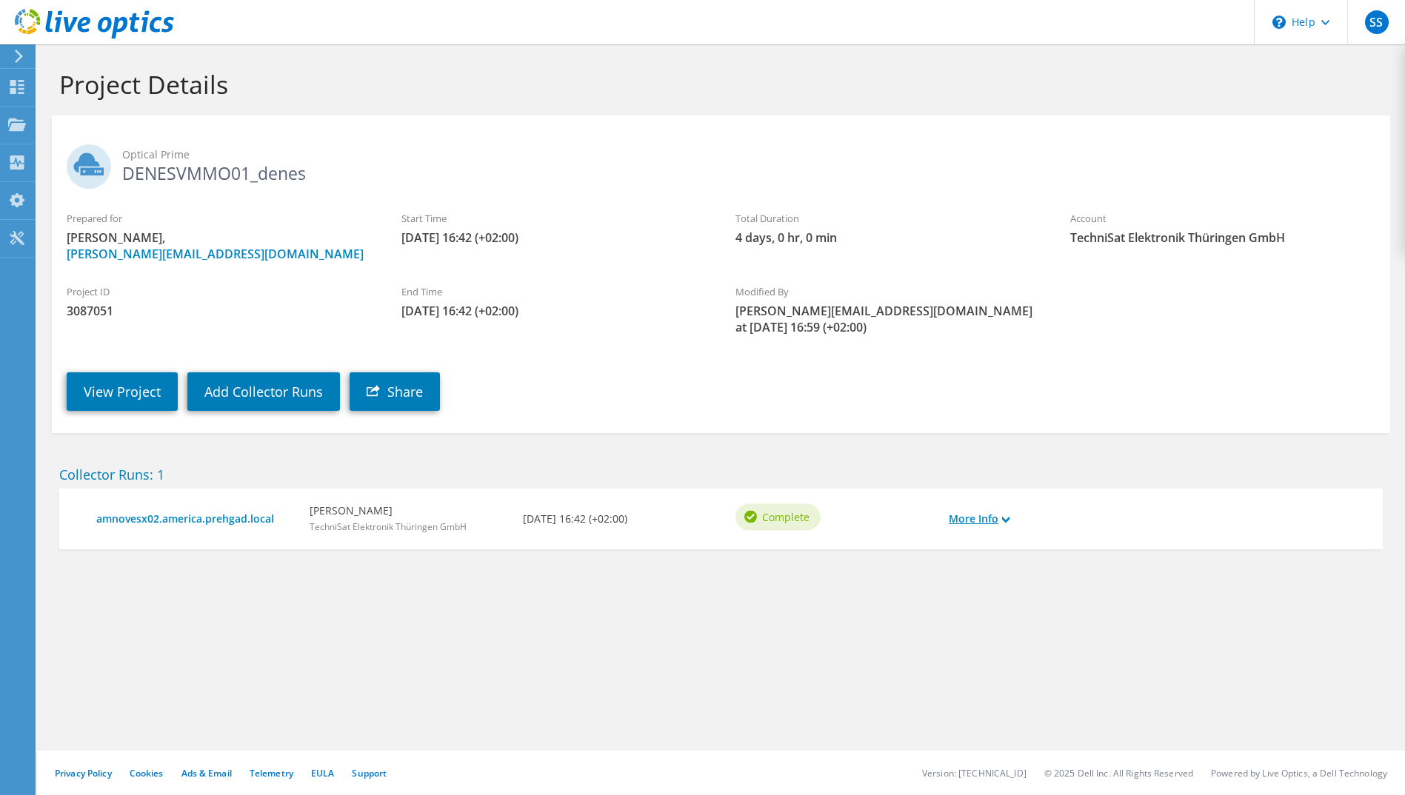
click at [1004, 525] on link "More Info" at bounding box center [978, 519] width 61 height 16
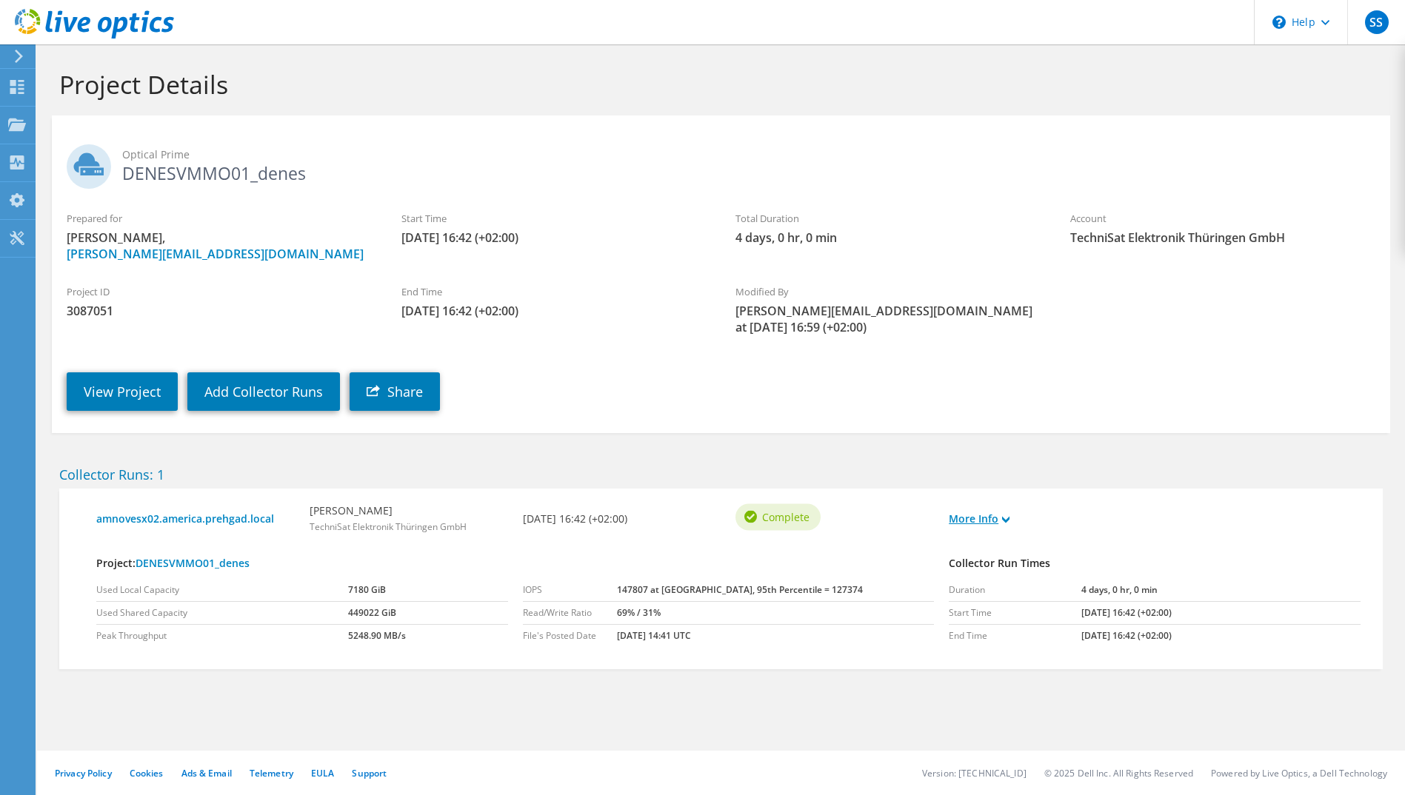
click at [1004, 525] on link "More Info" at bounding box center [978, 519] width 61 height 16
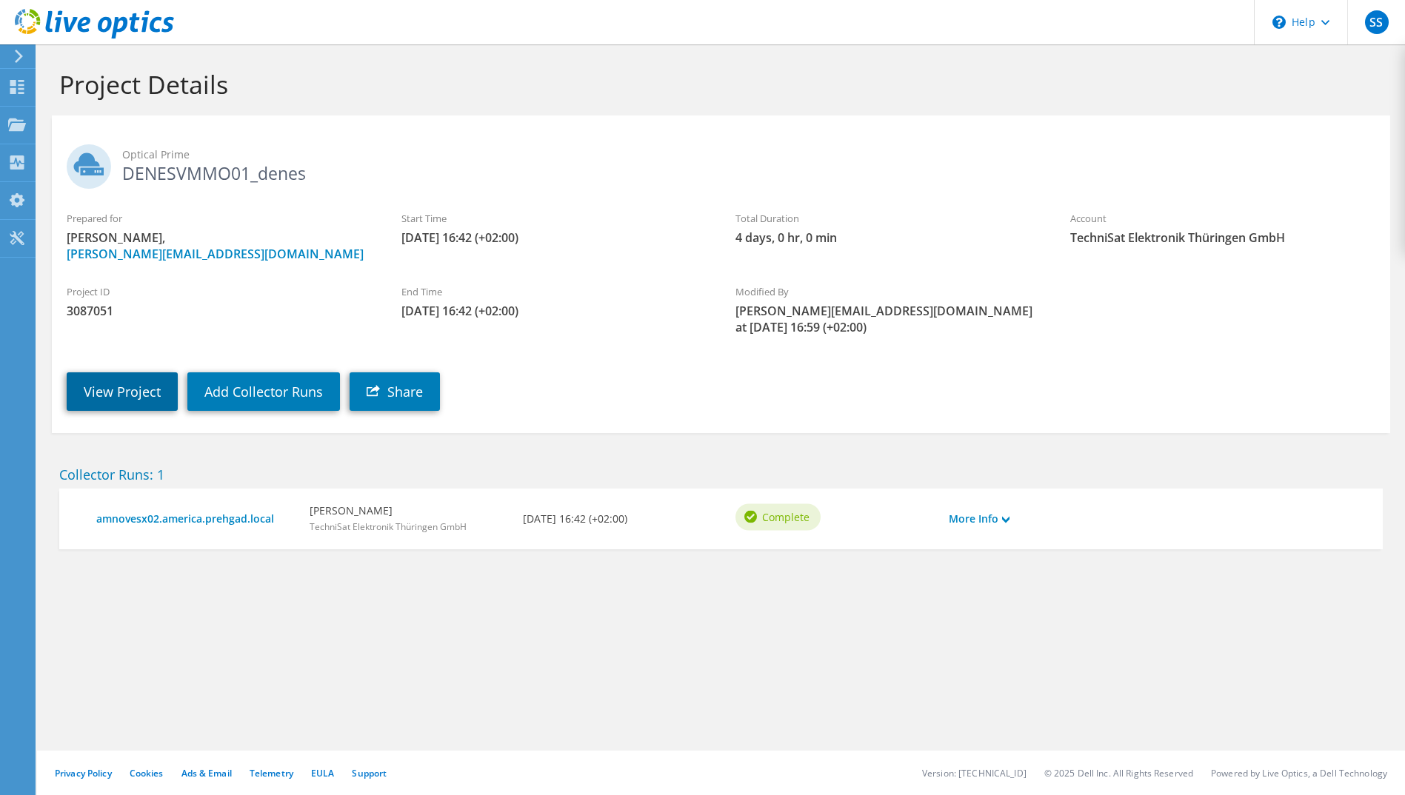
click at [145, 392] on link "View Project" at bounding box center [122, 391] width 111 height 39
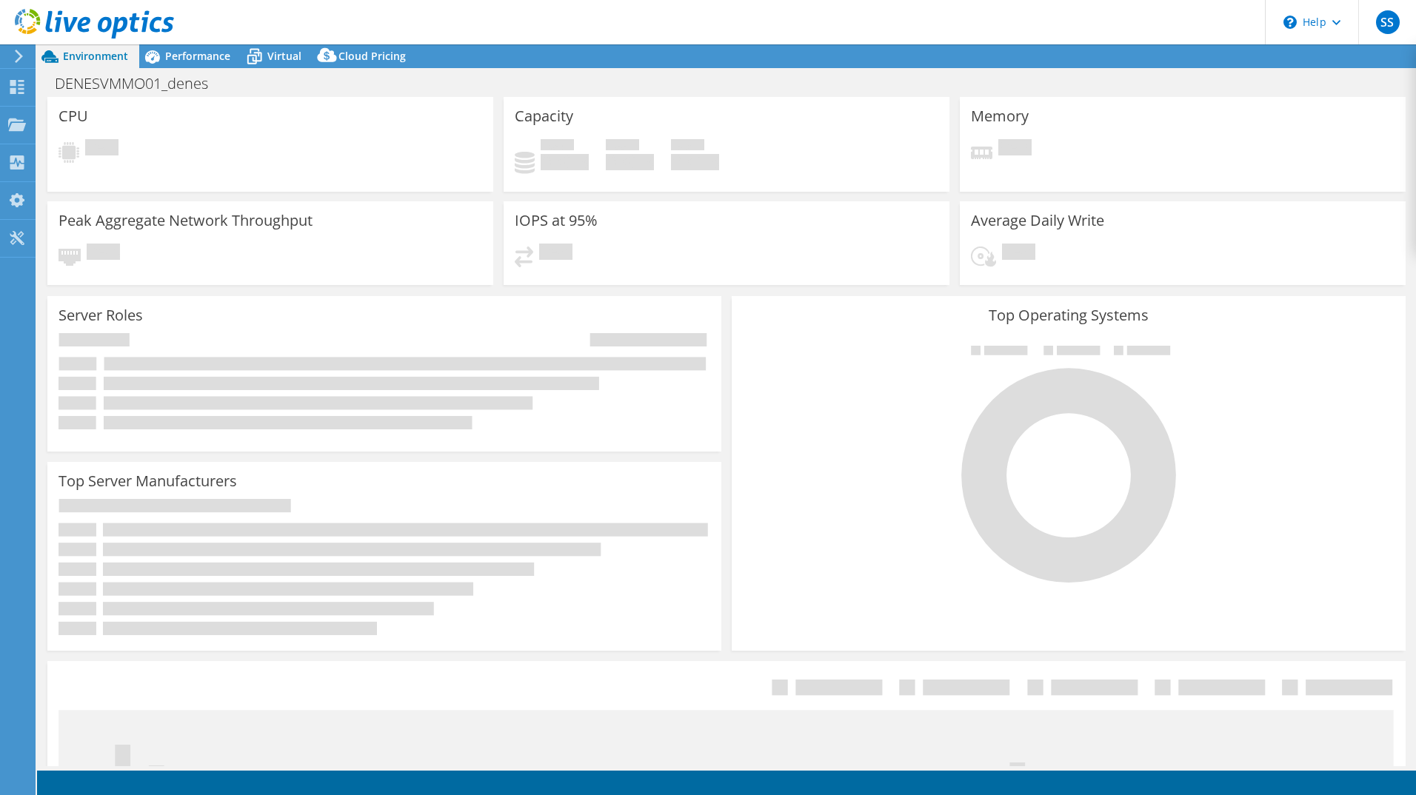
select select "EUFrankfurt"
select select "EUR"
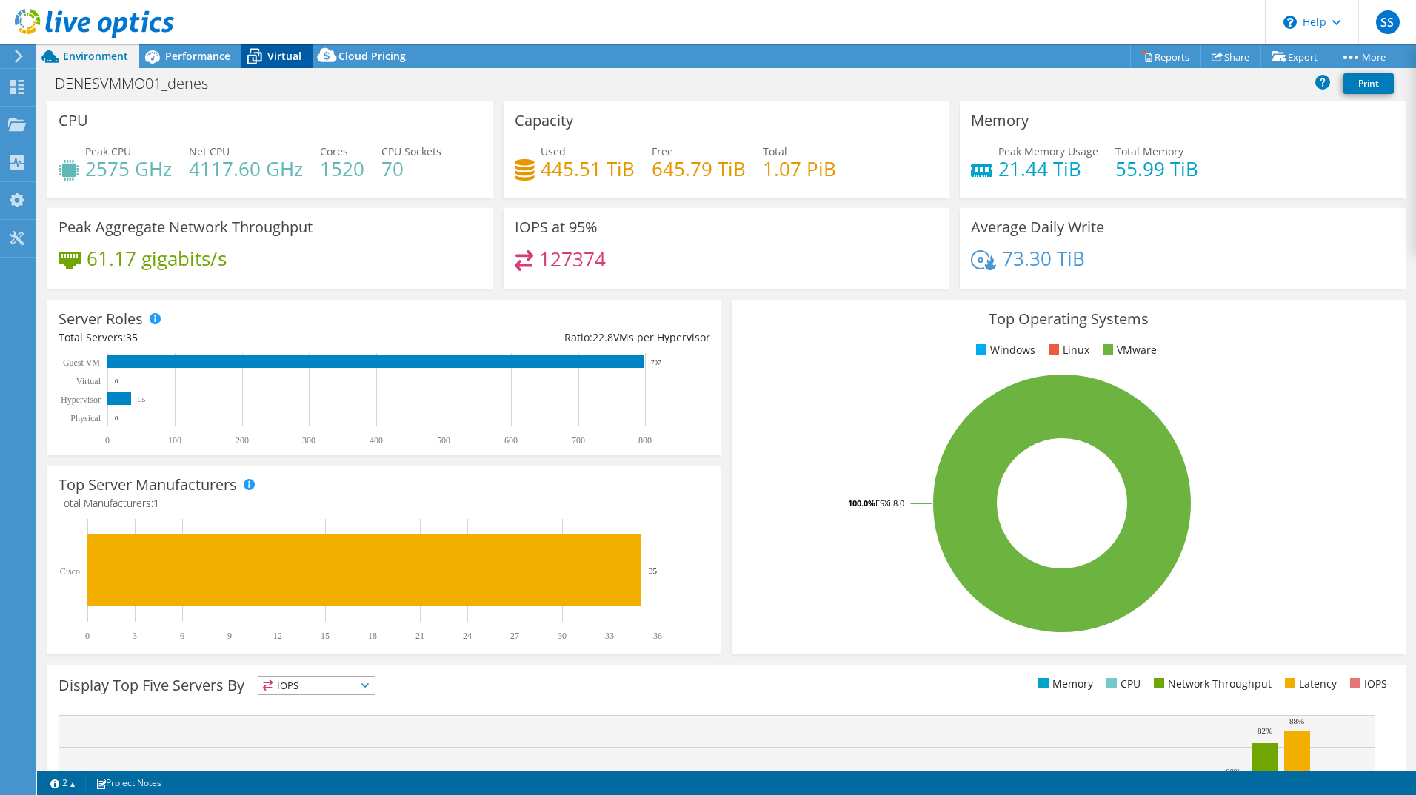
click at [278, 53] on span "Virtual" at bounding box center [284, 56] width 34 height 14
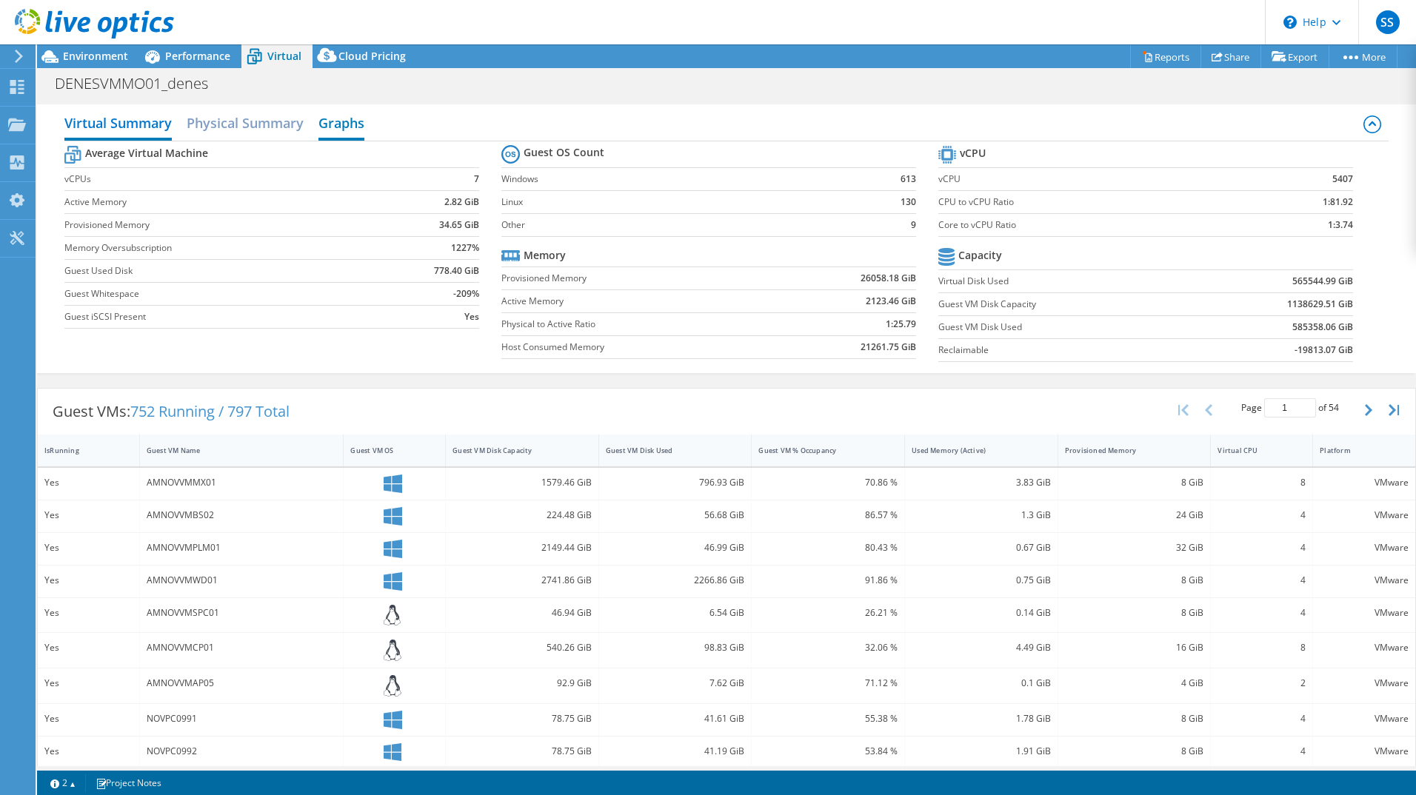
click at [324, 134] on h2 "Graphs" at bounding box center [341, 124] width 46 height 33
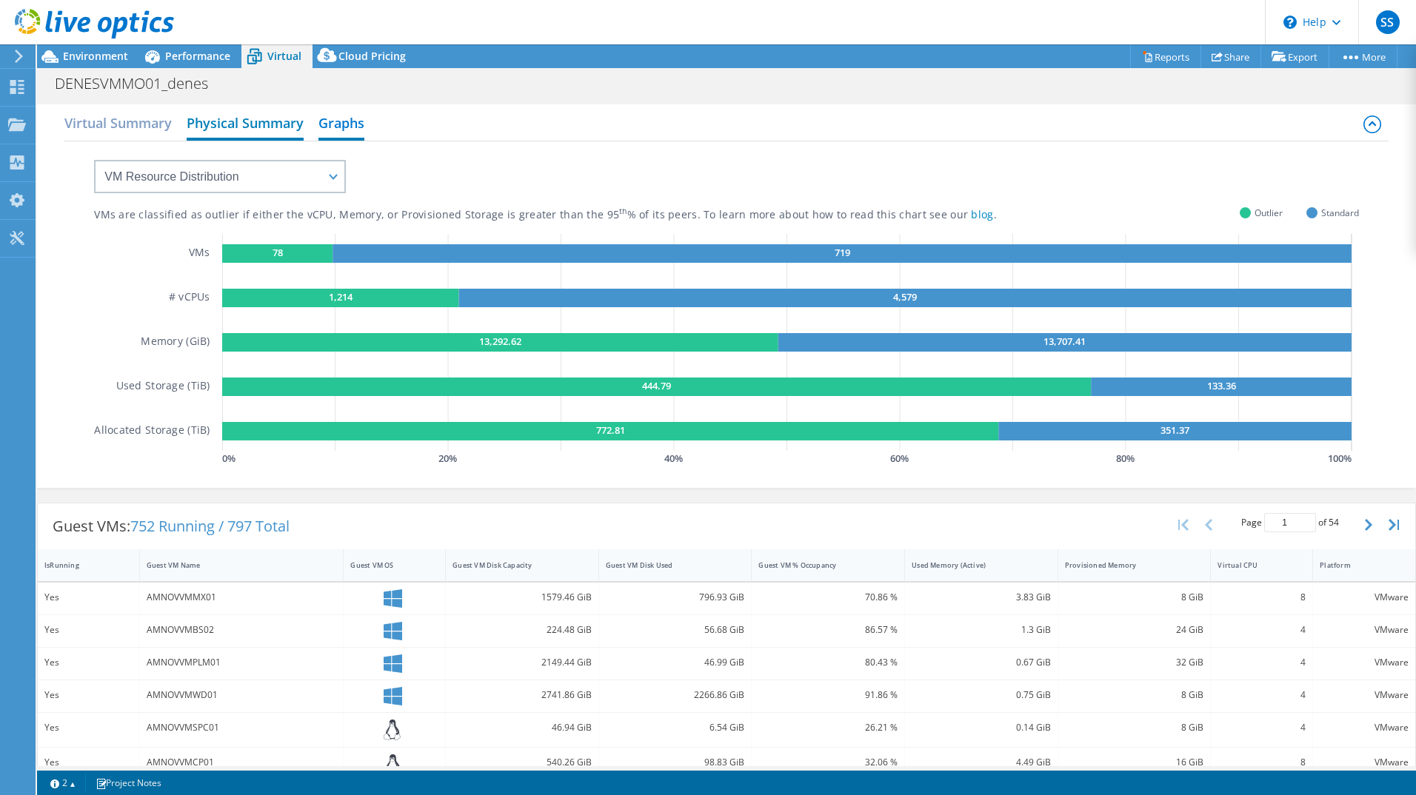
click at [283, 130] on h2 "Physical Summary" at bounding box center [245, 124] width 117 height 33
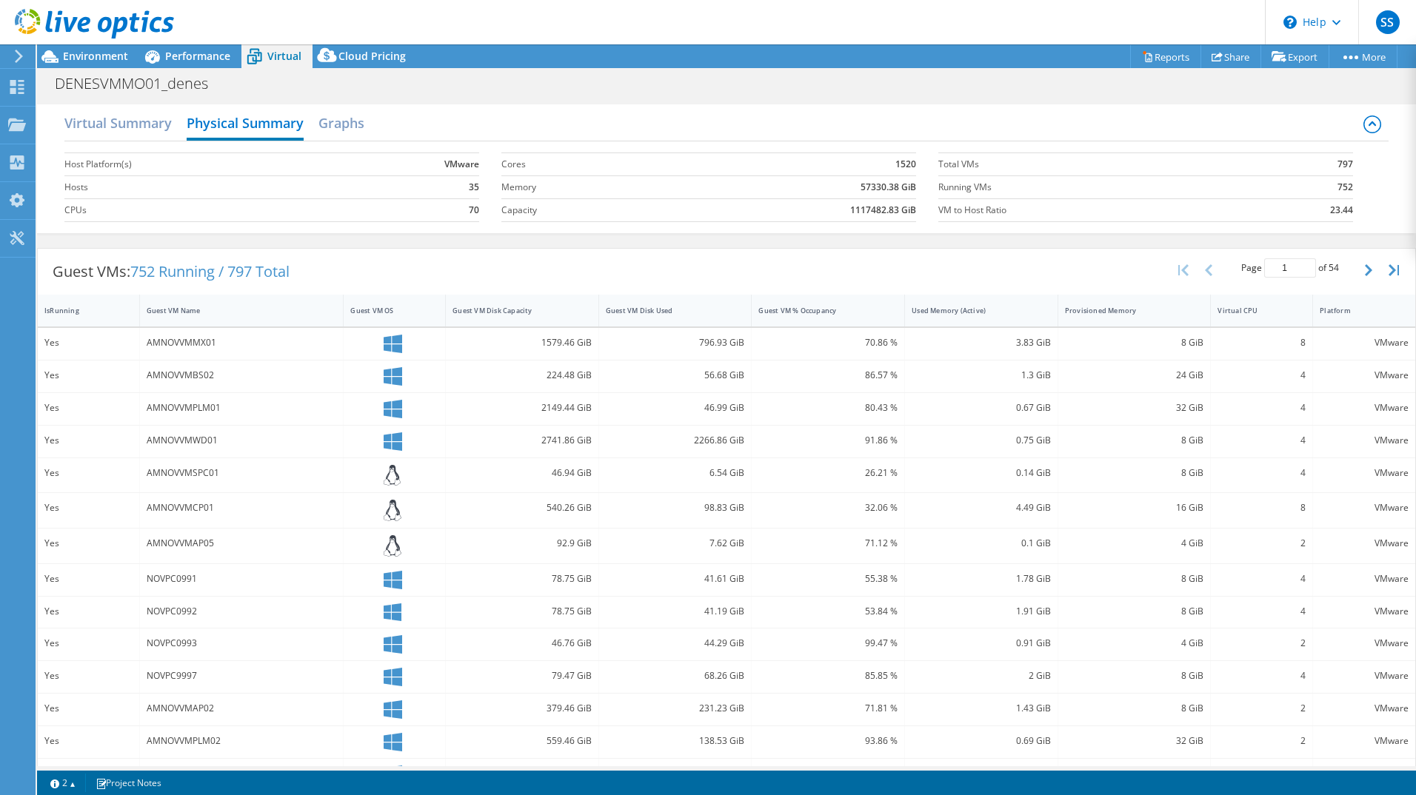
click at [373, 127] on div "Virtual Summary Physical Summary Graphs" at bounding box center [726, 124] width 1324 height 33
click at [358, 124] on h2 "Graphs" at bounding box center [341, 124] width 46 height 33
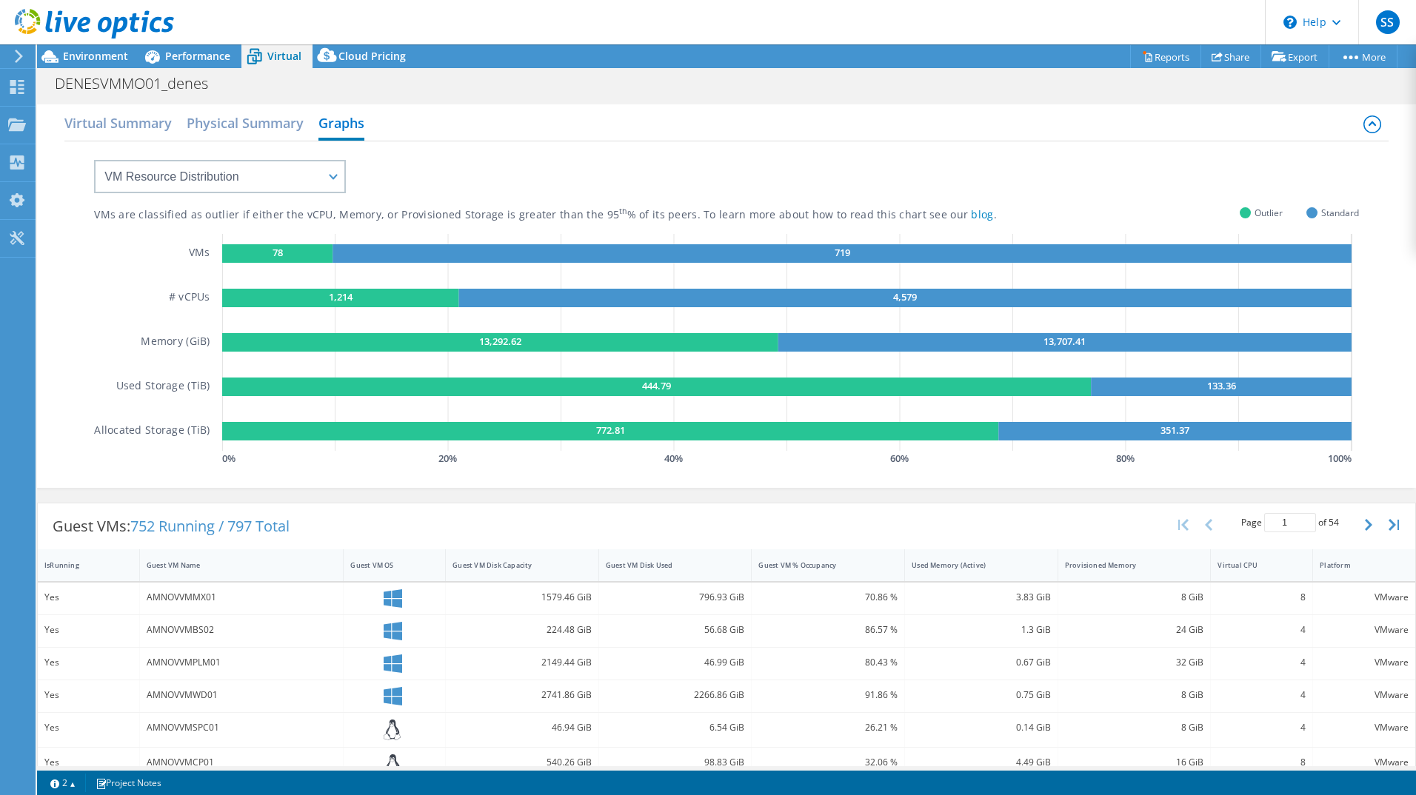
scroll to position [19, 0]
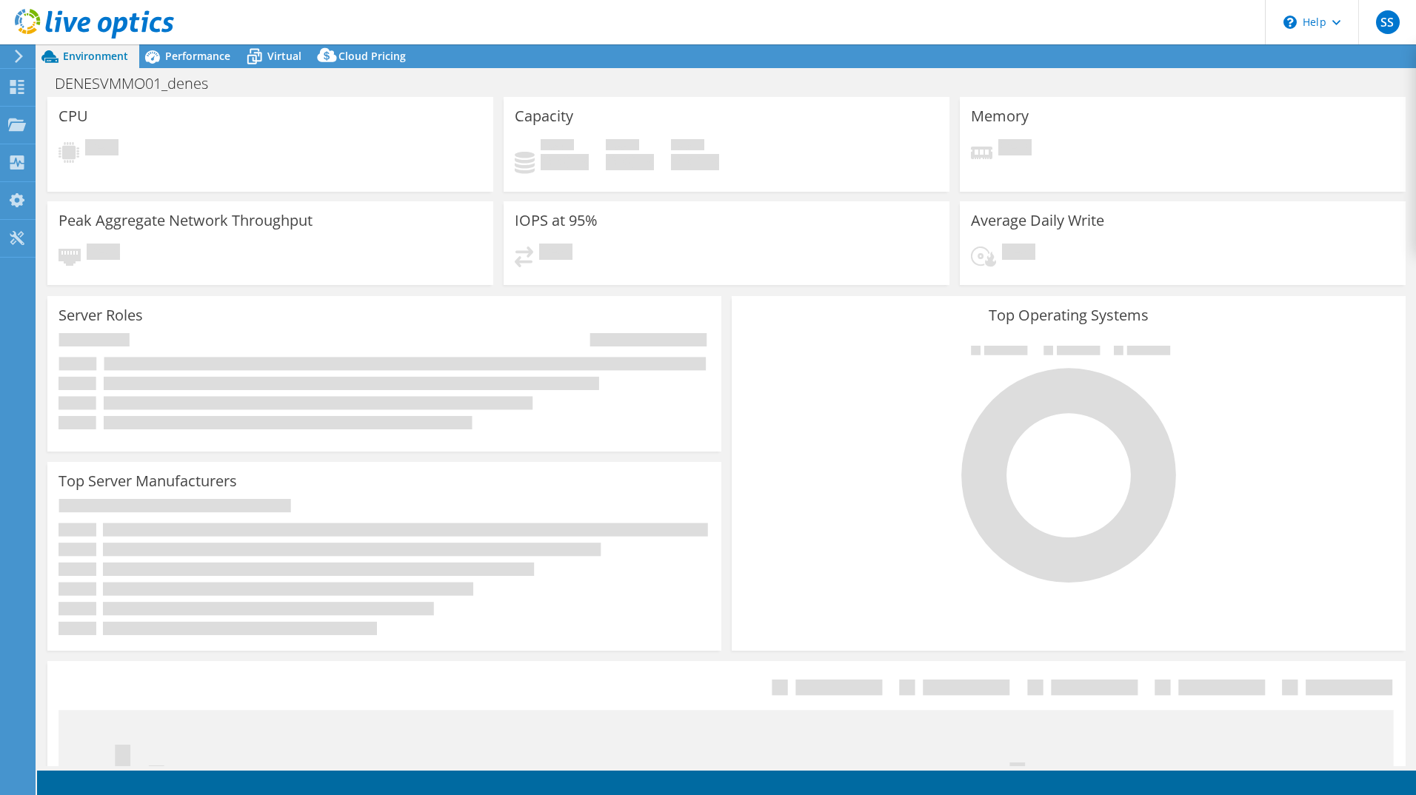
select select "USD"
select select "EUFrankfurt"
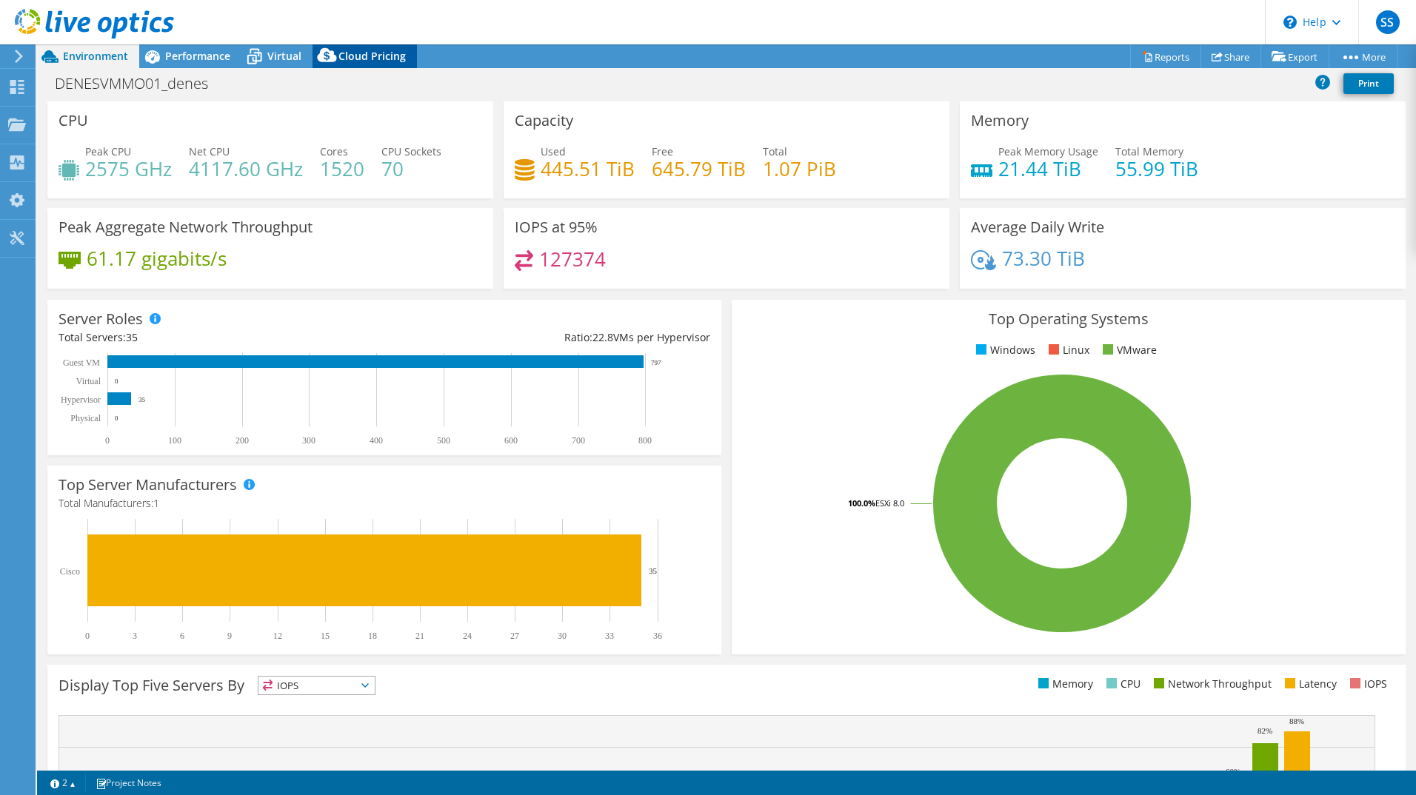
click at [393, 64] on div "Cloud Pricing" at bounding box center [364, 56] width 104 height 24
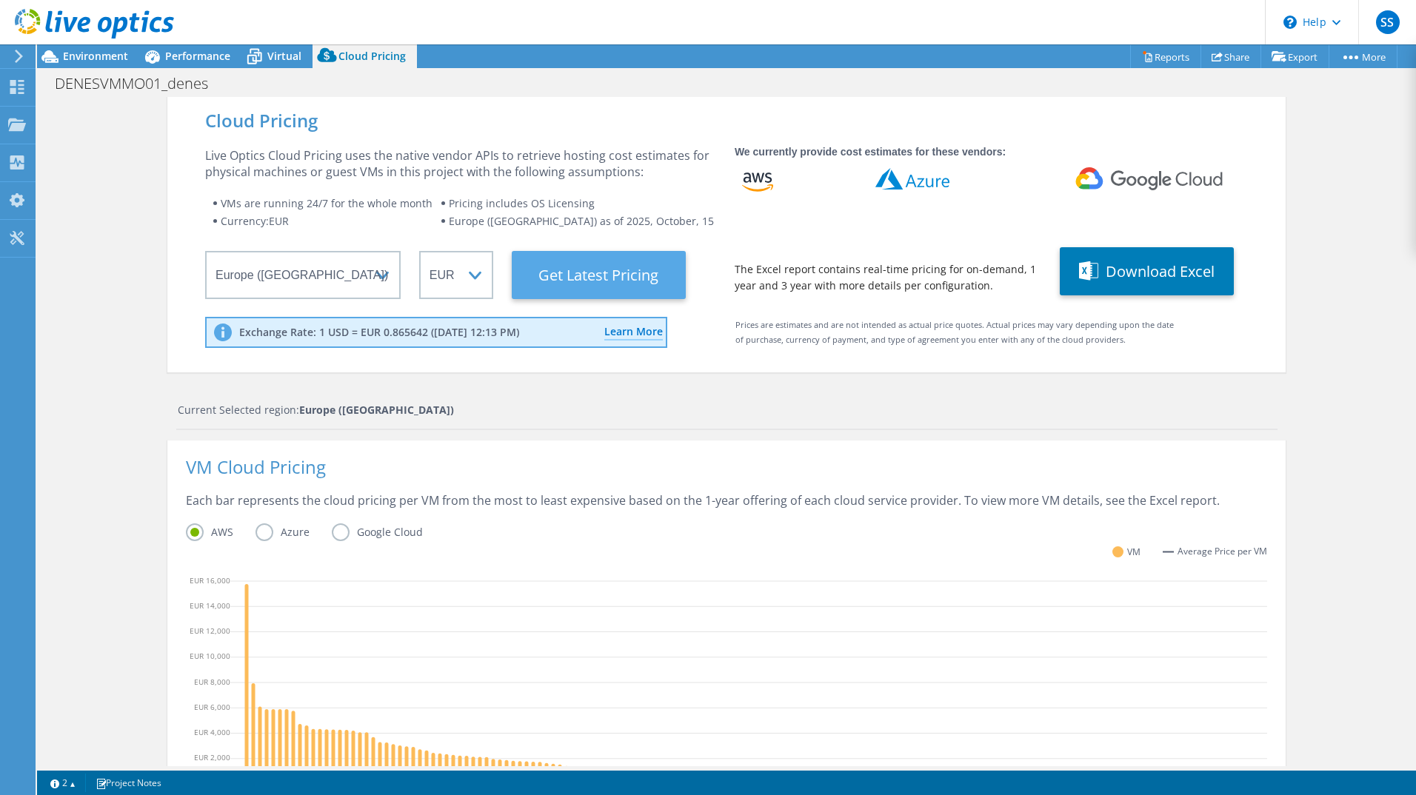
click at [557, 282] on Latest "Get Latest Pricing" at bounding box center [599, 275] width 174 height 48
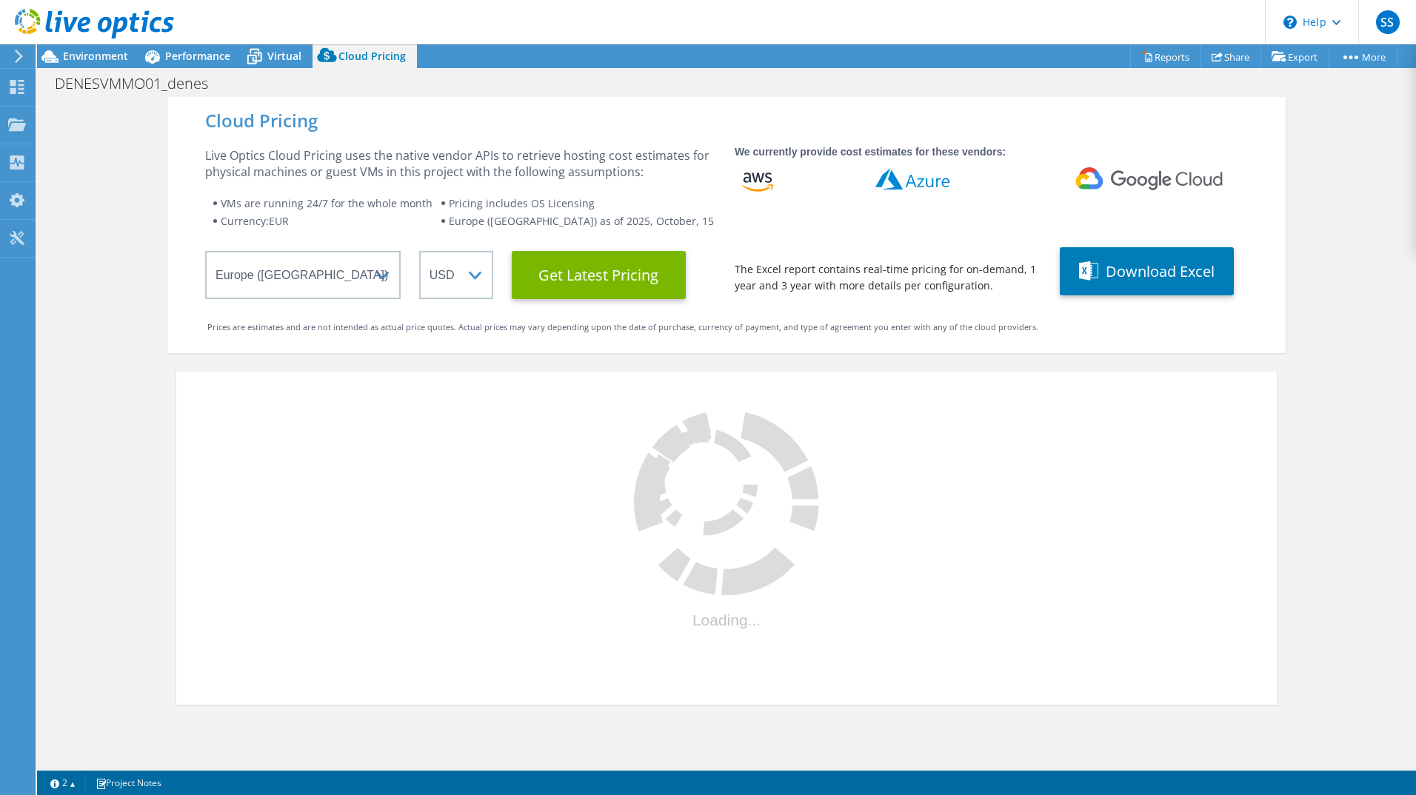
select select "EUR"
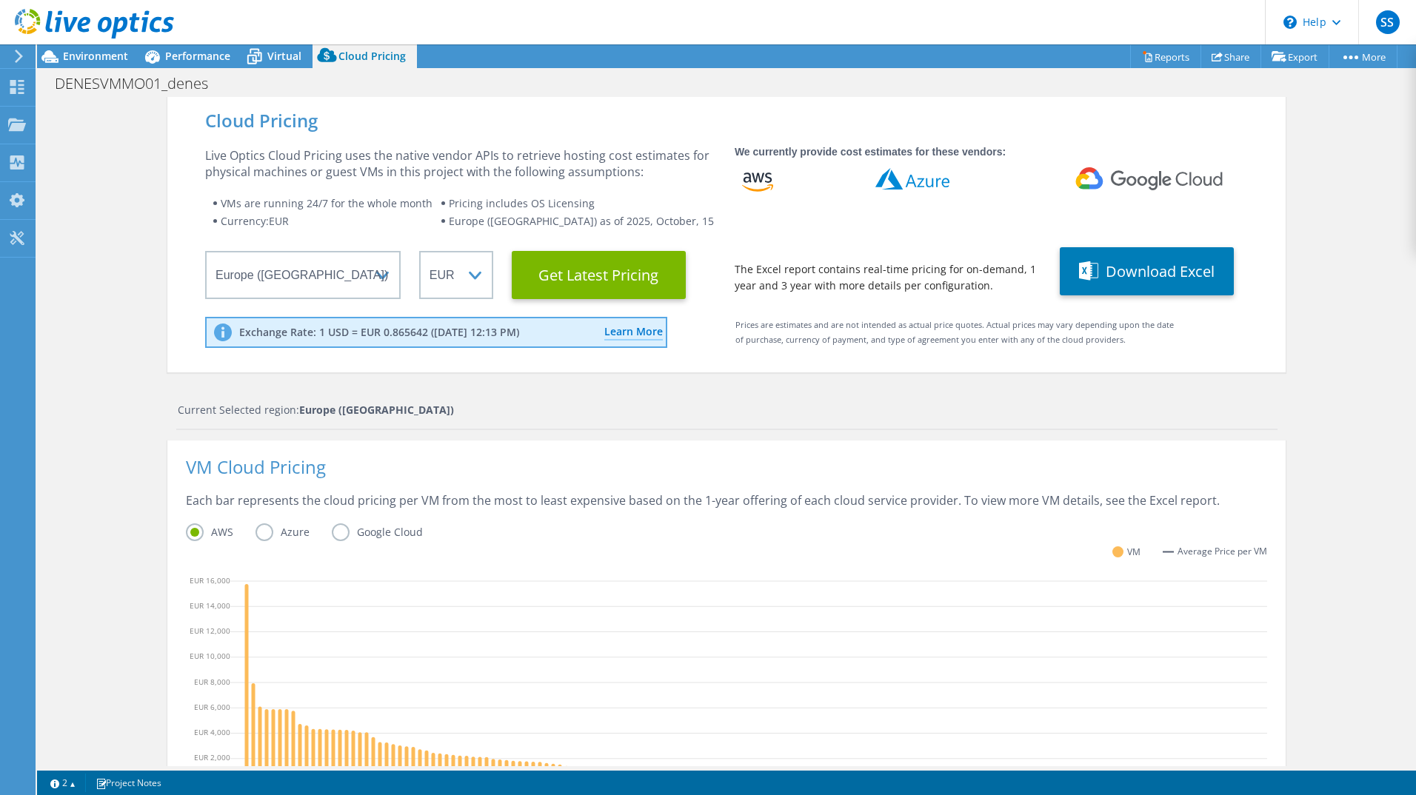
scroll to position [315, 0]
click at [255, 530] on label "Azure" at bounding box center [293, 532] width 76 height 18
click at [0, 0] on input "Azure" at bounding box center [0, 0] width 0 height 0
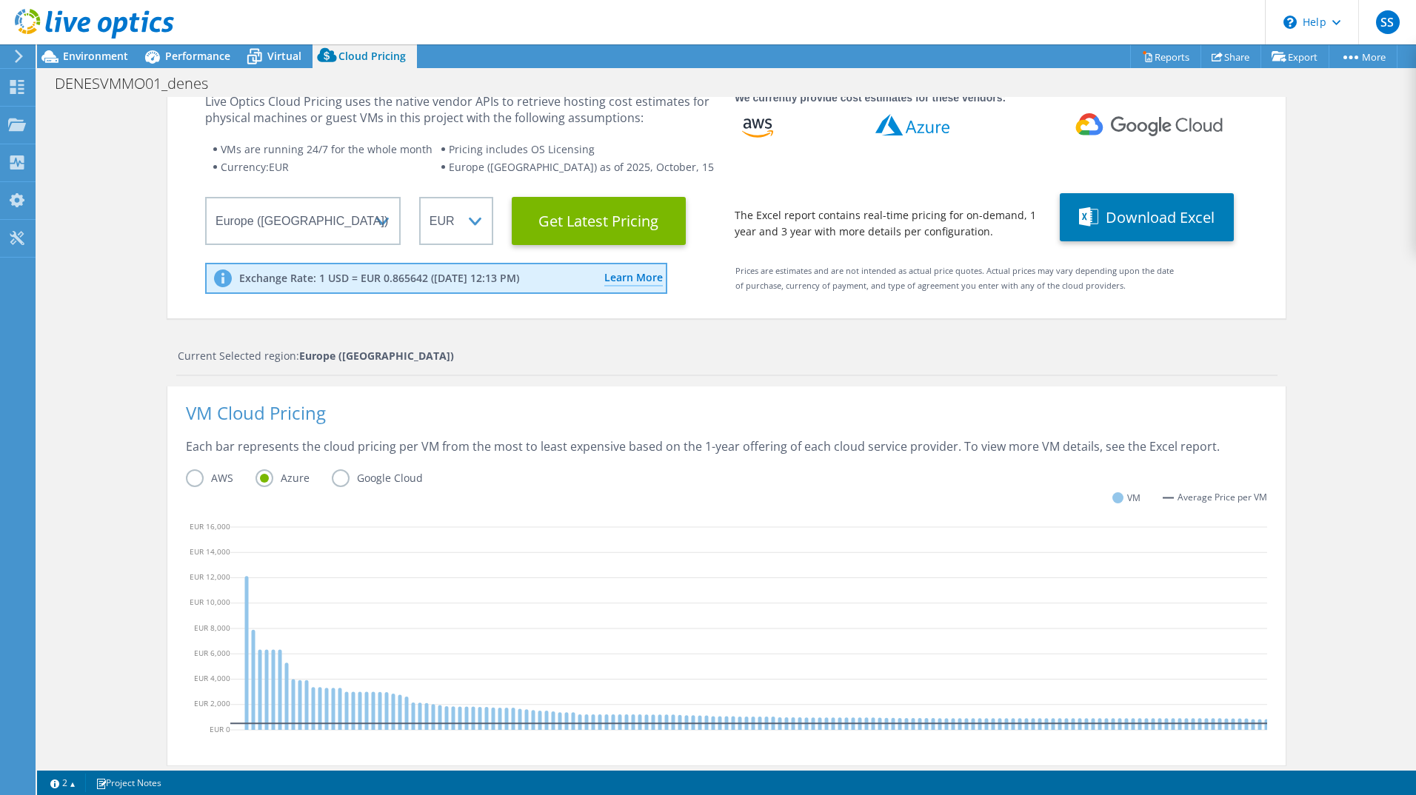
scroll to position [36, 0]
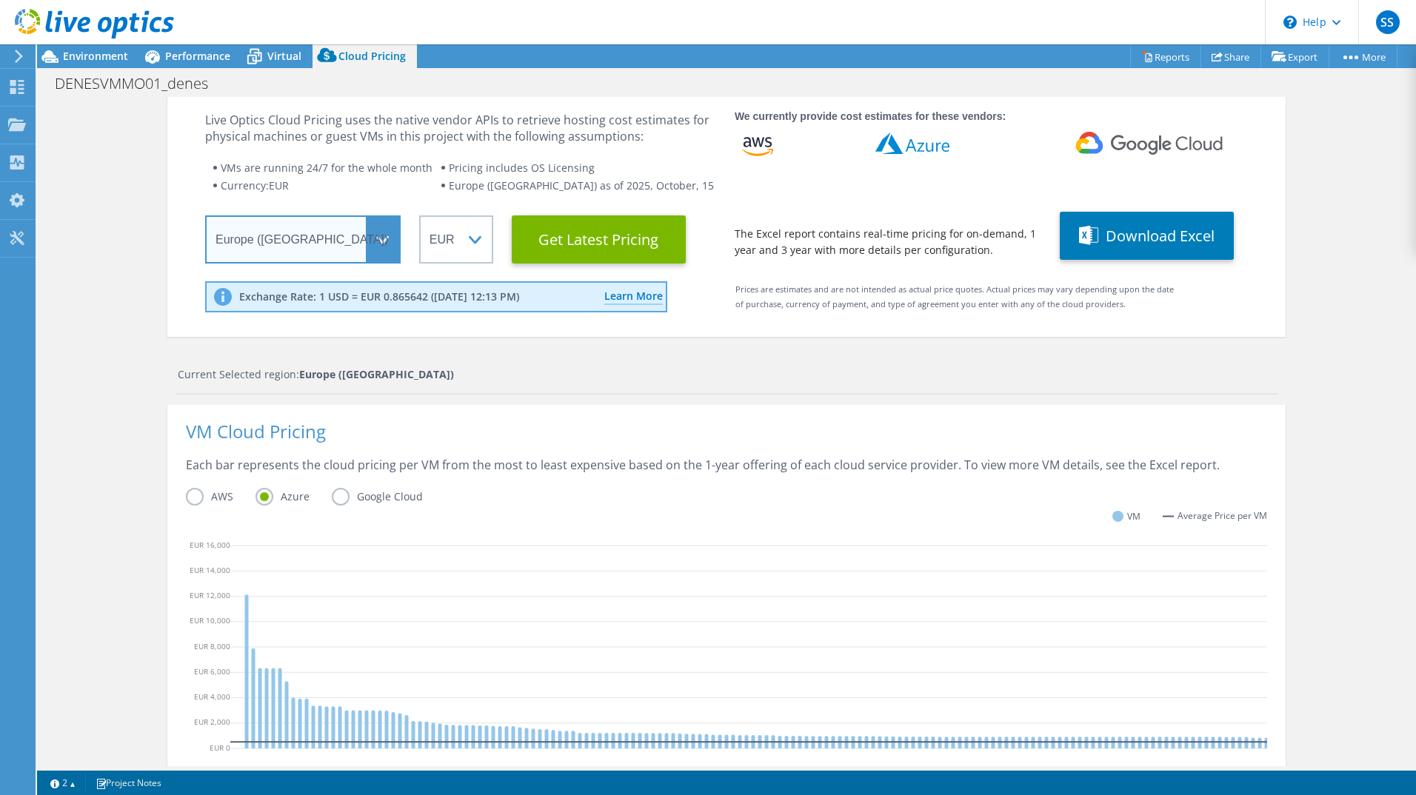
click at [350, 249] on select "Select a Region [GEOGRAPHIC_DATA] ([GEOGRAPHIC_DATA]) [GEOGRAPHIC_DATA] ([GEOGR…" at bounding box center [302, 239] width 195 height 48
click at [352, 249] on select "Select a Region [GEOGRAPHIC_DATA] ([GEOGRAPHIC_DATA]) [GEOGRAPHIC_DATA] ([GEOGR…" at bounding box center [302, 239] width 195 height 48
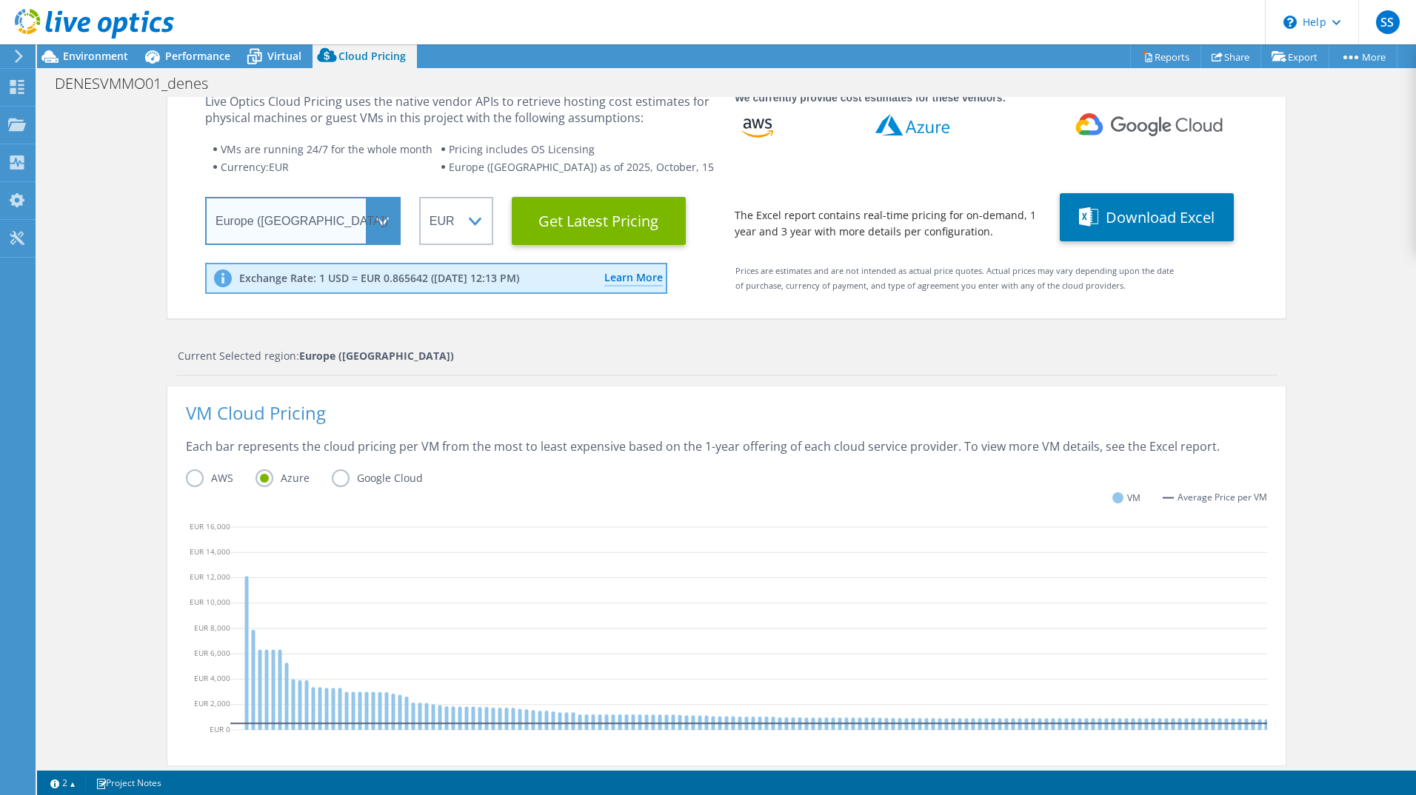
scroll to position [223, 0]
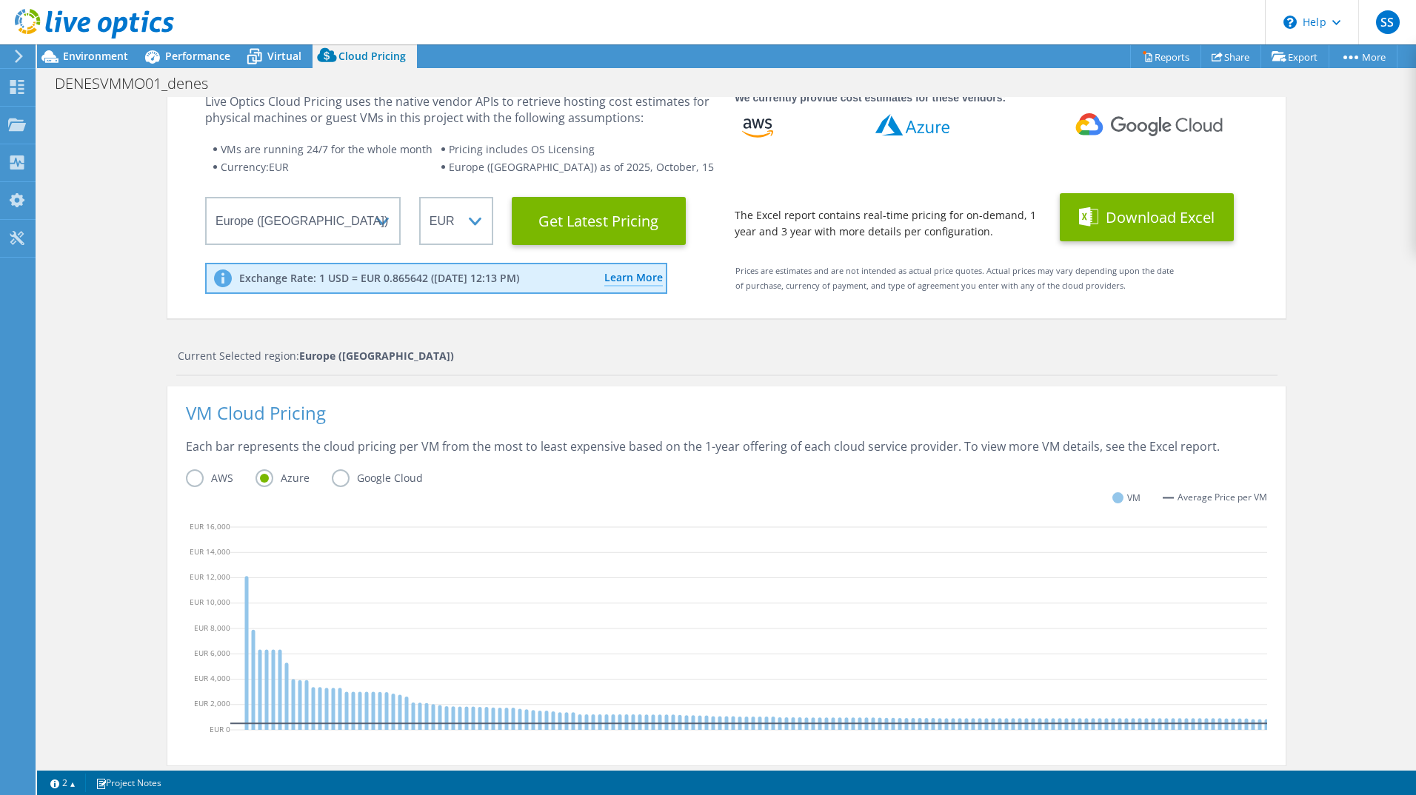
click at [1148, 209] on button "Download Excel" at bounding box center [1147, 217] width 174 height 48
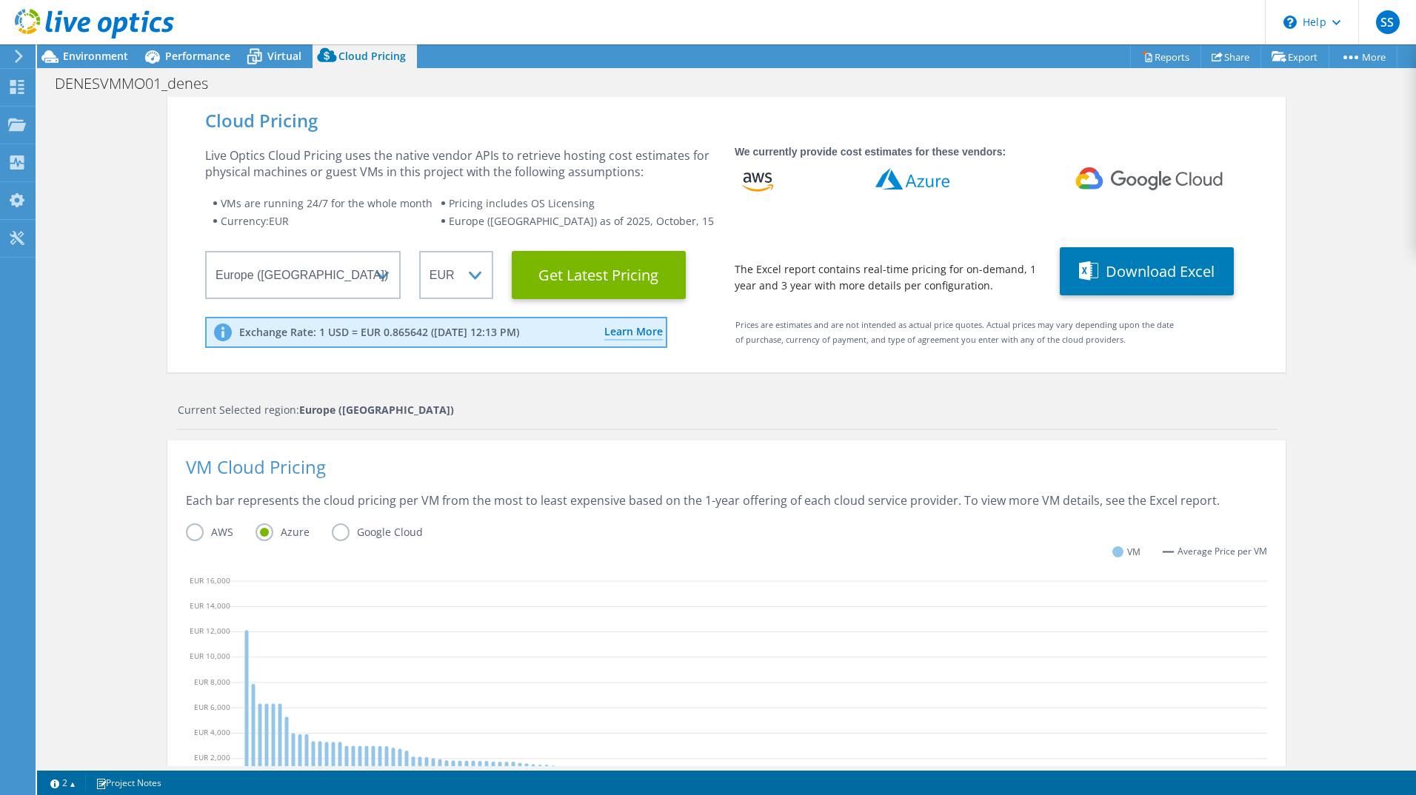
click at [1359, 199] on div "Cloud Pricing Live Optics Cloud Pricing uses the native vendor APIs to retrieve…" at bounding box center [726, 601] width 1379 height 1008
click at [266, 51] on icon at bounding box center [254, 57] width 26 height 26
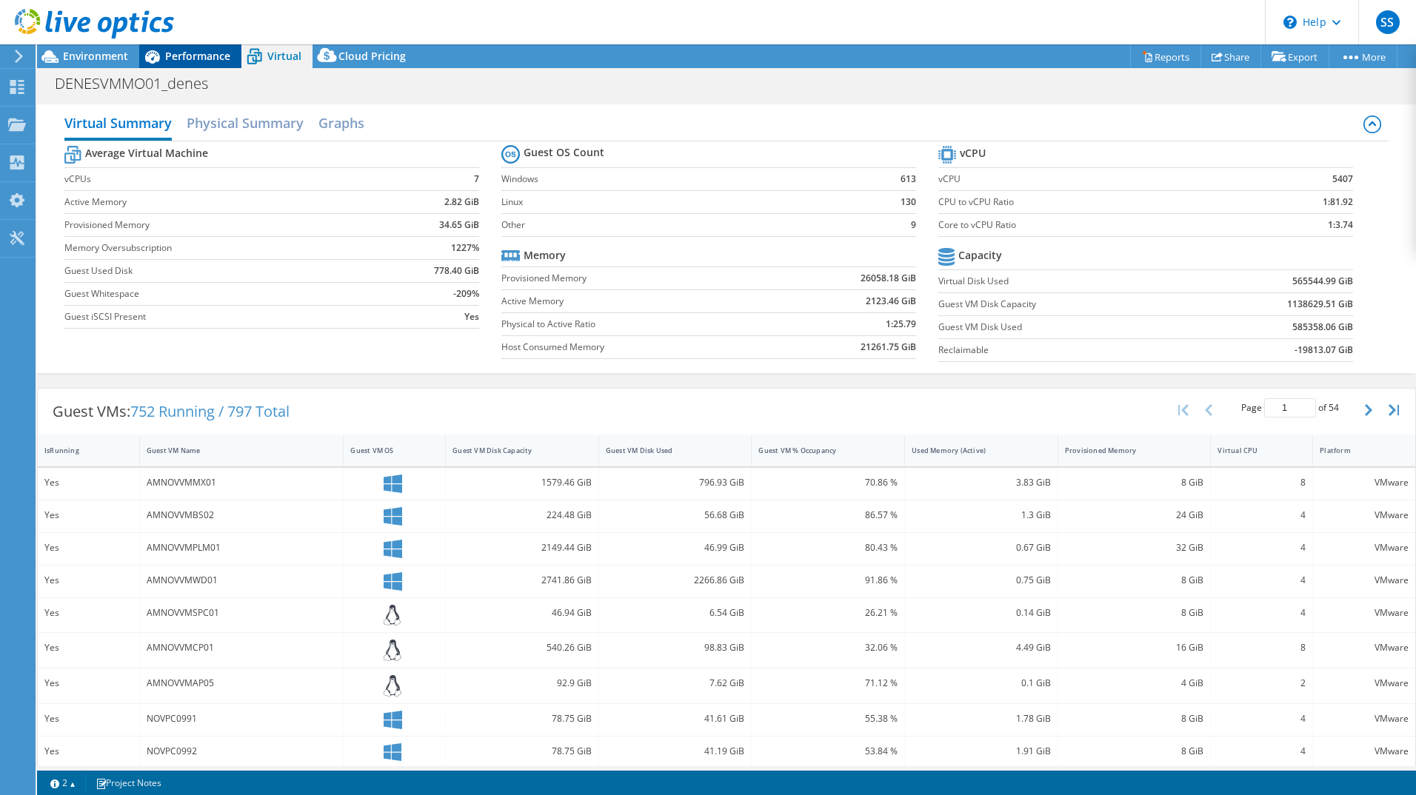
click at [164, 54] on icon at bounding box center [152, 57] width 26 height 26
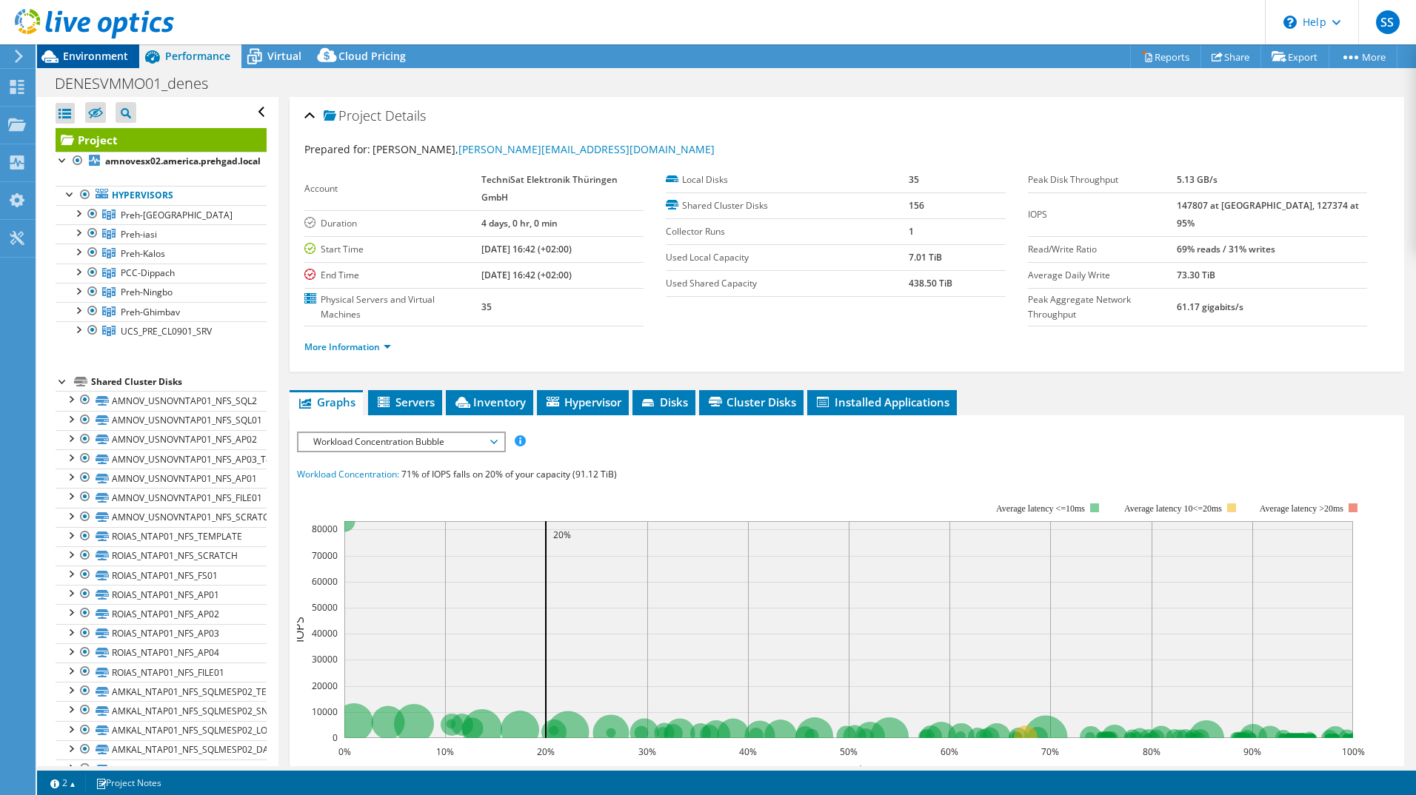
click at [122, 53] on span "Environment" at bounding box center [95, 56] width 65 height 14
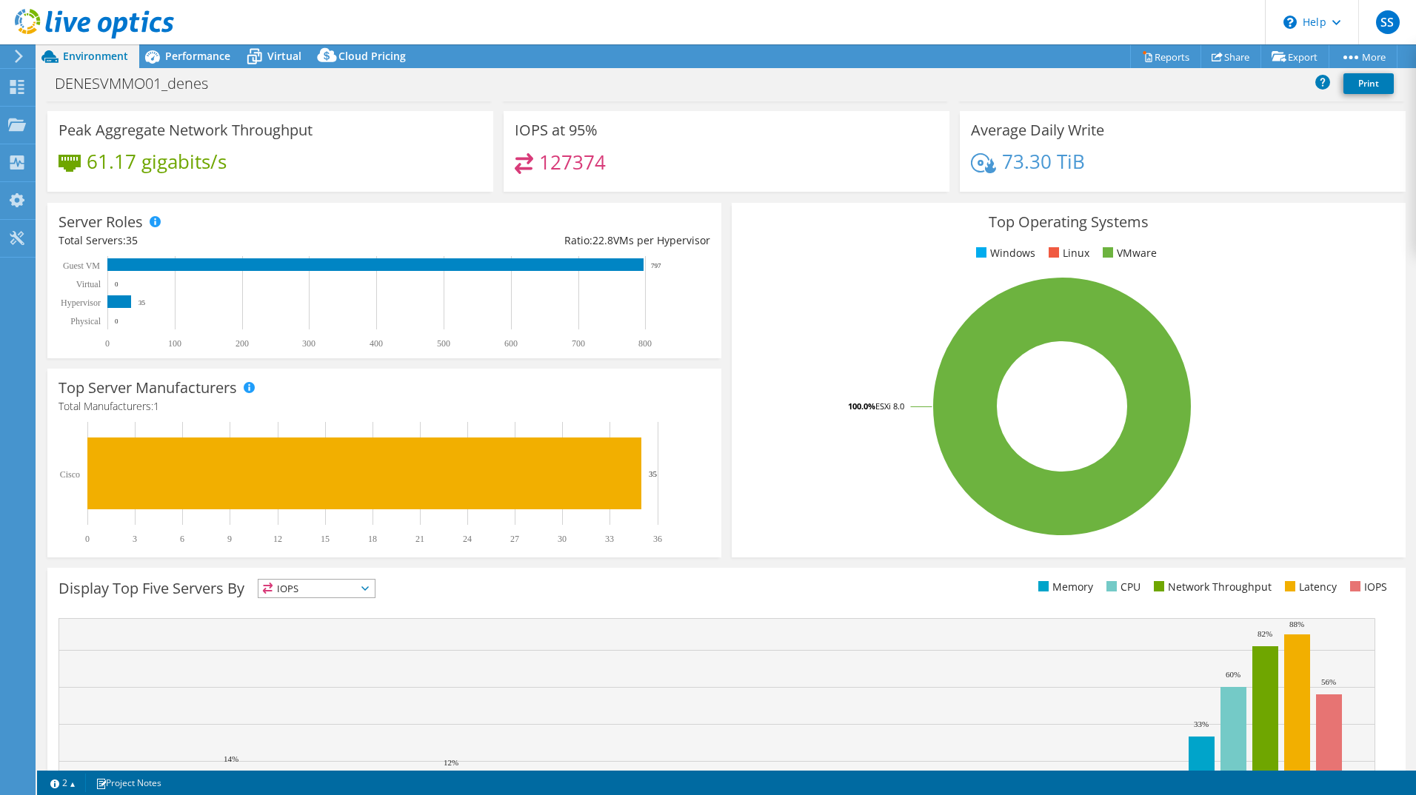
scroll to position [193, 0]
